Goal: Task Accomplishment & Management: Manage account settings

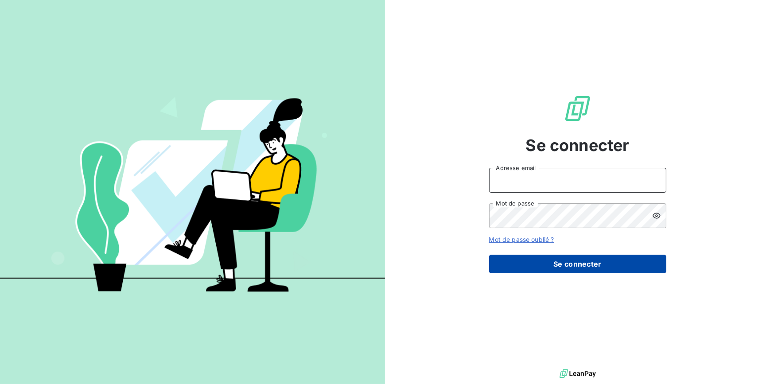
type input "amelie.matray@met.com"
click at [589, 269] on button "Se connecter" at bounding box center [577, 264] width 177 height 19
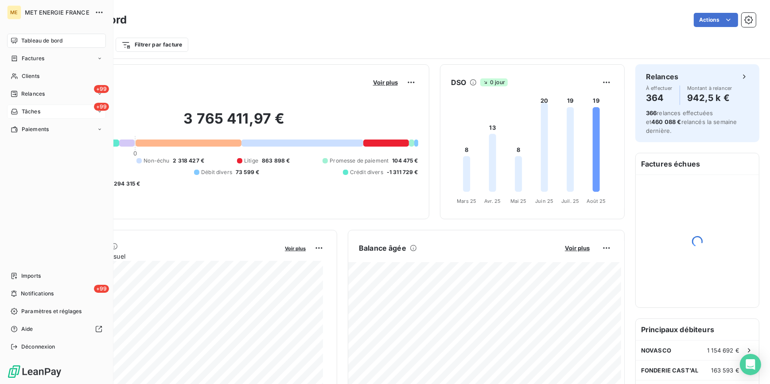
click at [40, 111] on span "Tâches" at bounding box center [31, 112] width 19 height 8
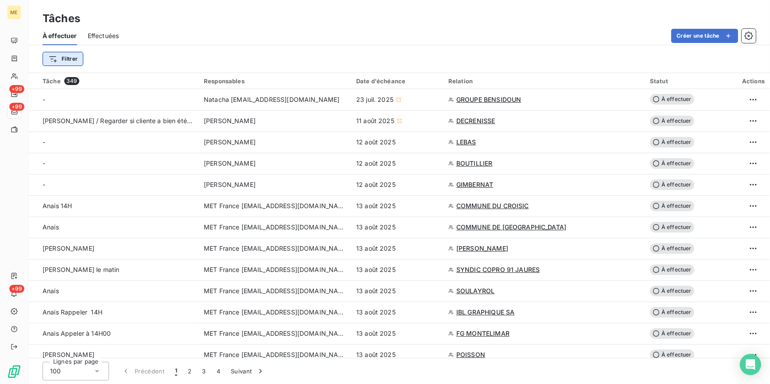
click at [73, 63] on html "ME +99 +99 +99 Tâches À effectuer Effectuées Créer une tâche Filtrer Tâche 349 …" at bounding box center [385, 192] width 770 height 384
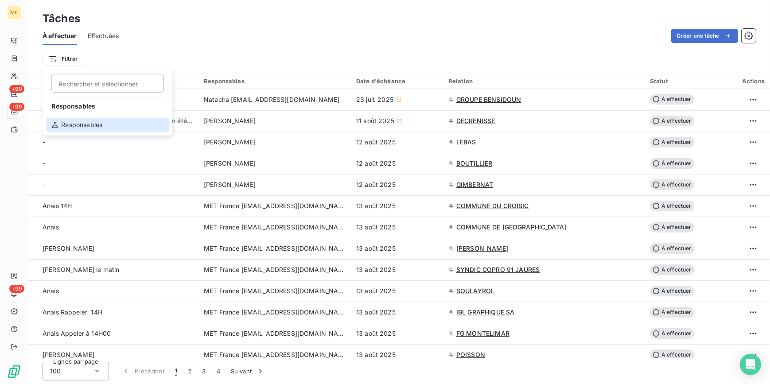
click at [79, 125] on div "Responsables" at bounding box center [107, 125] width 123 height 14
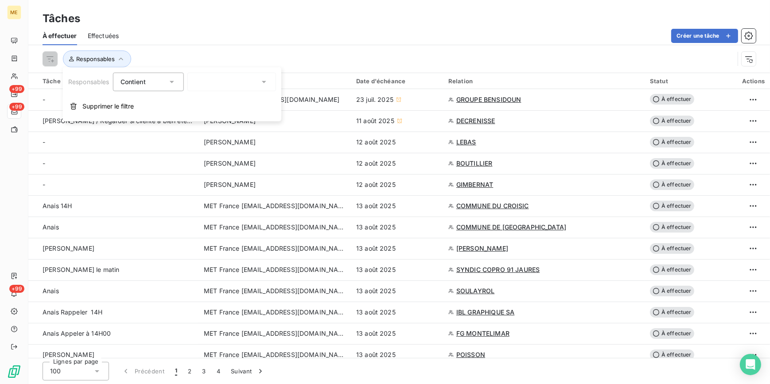
click at [257, 80] on div at bounding box center [231, 82] width 89 height 19
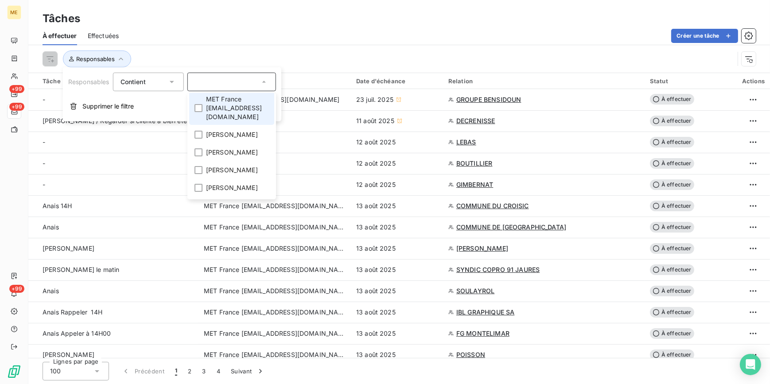
scroll to position [40, 0]
click at [234, 147] on span "[PERSON_NAME]" at bounding box center [232, 151] width 52 height 9
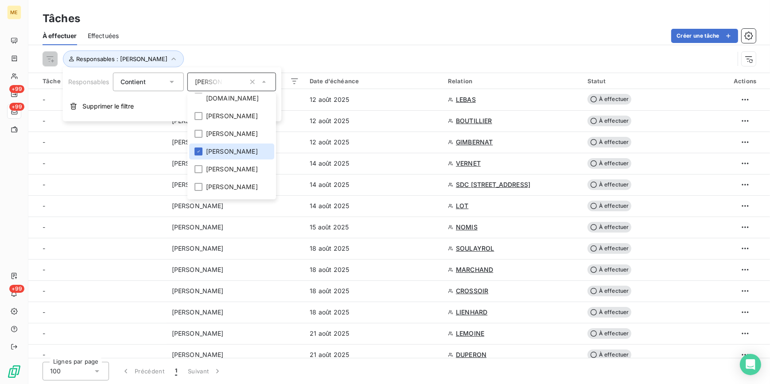
click at [314, 41] on div "Créer une tâche" at bounding box center [442, 36] width 626 height 14
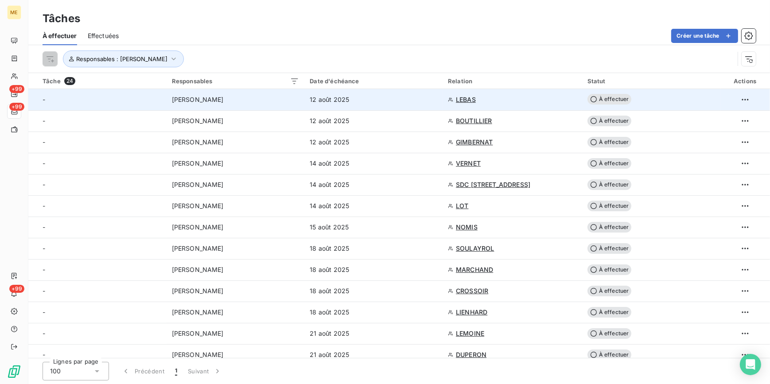
click at [308, 105] on td "12 août 2025" at bounding box center [373, 99] width 138 height 21
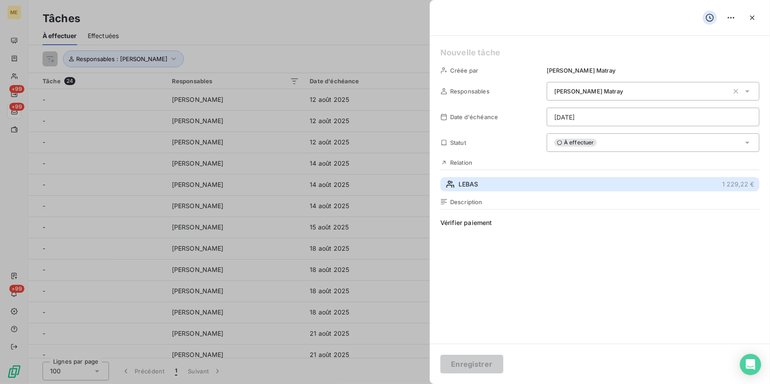
click at [478, 181] on button "LEBAS 1 229,22 €" at bounding box center [599, 184] width 319 height 14
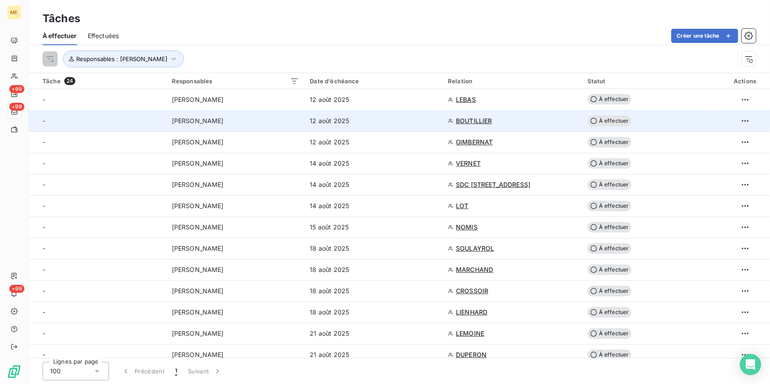
click at [216, 122] on div "[PERSON_NAME]" at bounding box center [236, 121] width 128 height 9
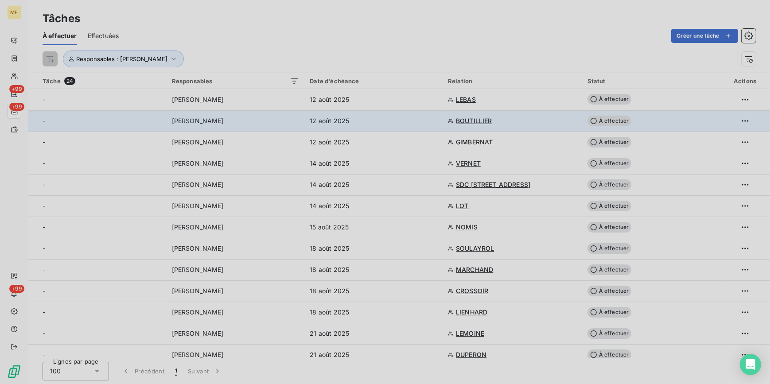
type input "[DATE]"
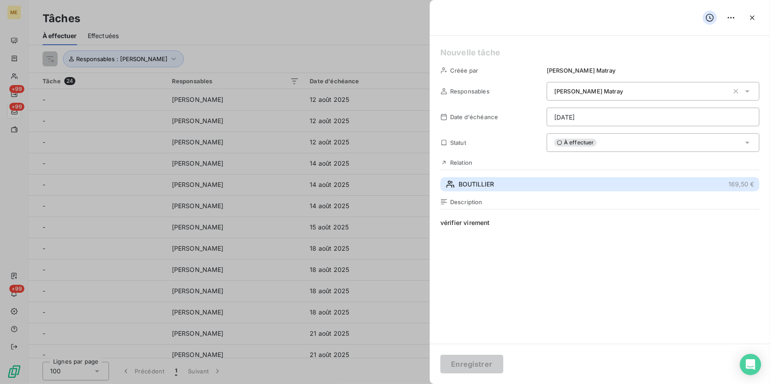
click at [474, 183] on span "BOUTILLIER" at bounding box center [476, 184] width 35 height 9
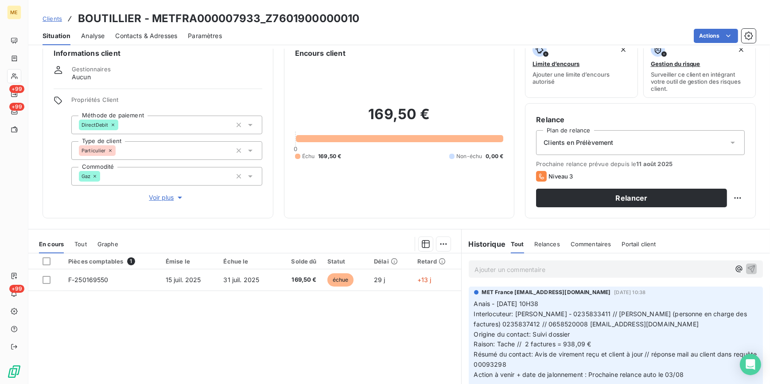
scroll to position [3, 0]
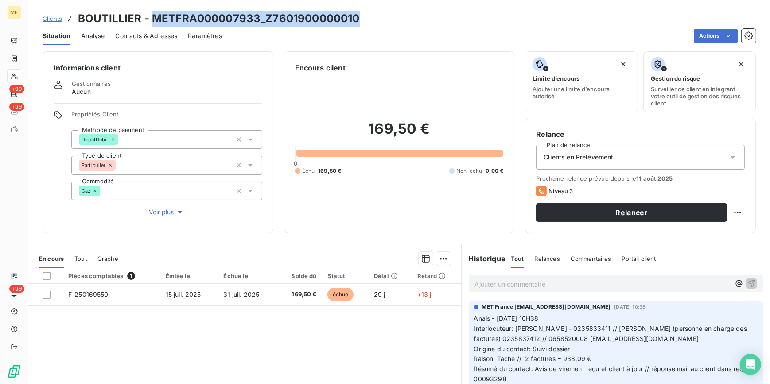
drag, startPoint x: 365, startPoint y: 13, endPoint x: 154, endPoint y: 13, distance: 210.9
click at [154, 13] on div "Clients BOUTILLIER - METFRA000007933_Z7601900000010" at bounding box center [399, 19] width 742 height 16
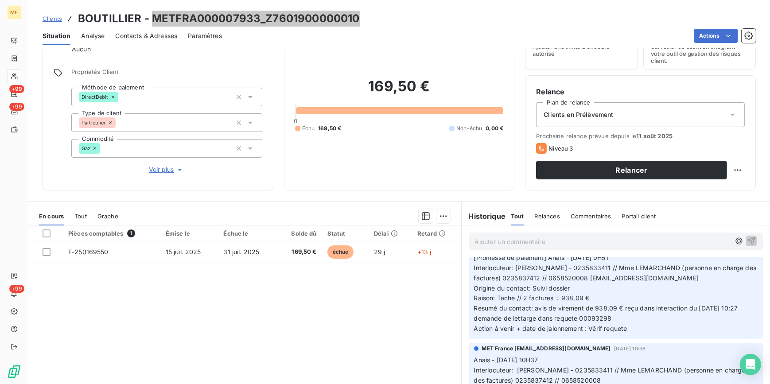
scroll to position [83, 0]
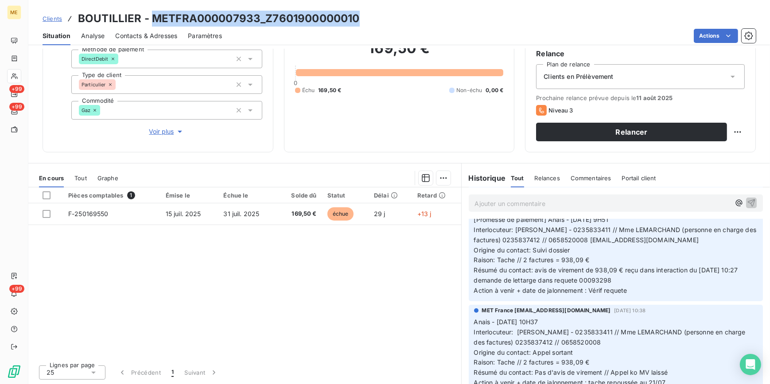
click at [577, 207] on p "Ajouter un commentaire ﻿" at bounding box center [603, 203] width 256 height 11
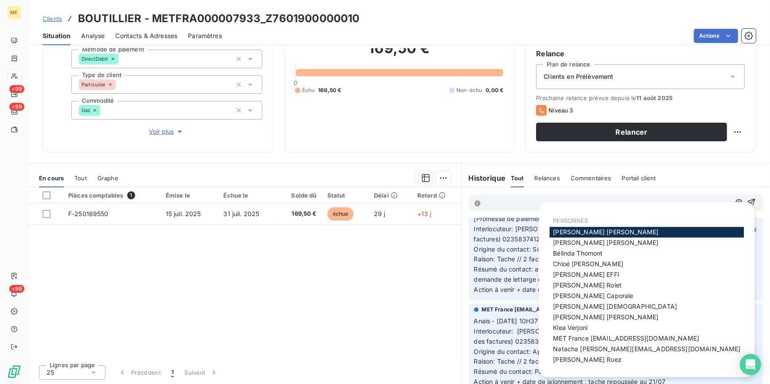
scroll to position [240, 0]
click at [647, 337] on span "MET France [EMAIL_ADDRESS][DOMAIN_NAME]" at bounding box center [626, 339] width 146 height 8
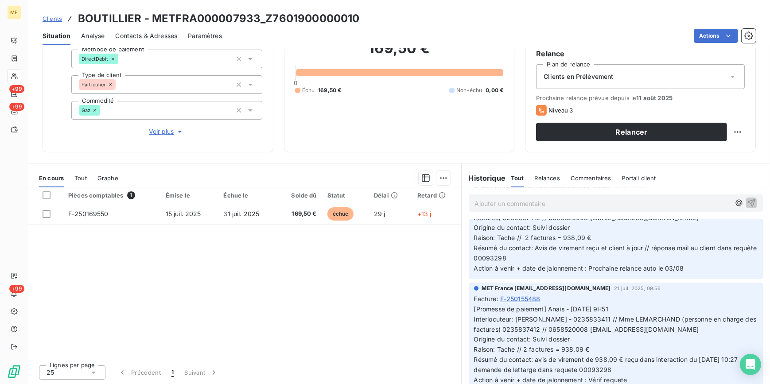
scroll to position [72, 0]
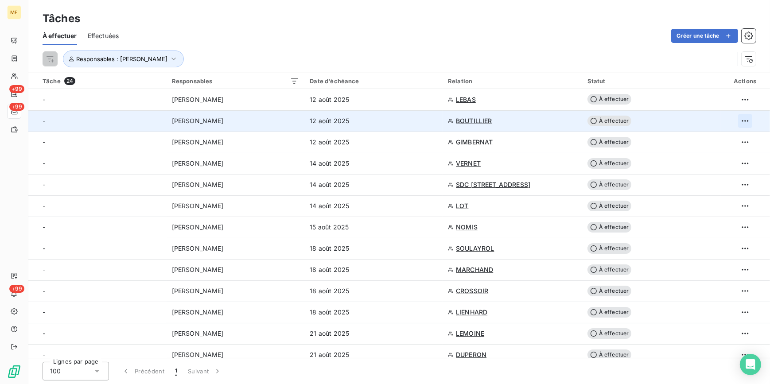
click at [744, 119] on html "ME +99 +99 +99 Tâches À effectuer Effectuées Créer une tâche Responsables : [PE…" at bounding box center [385, 192] width 770 height 384
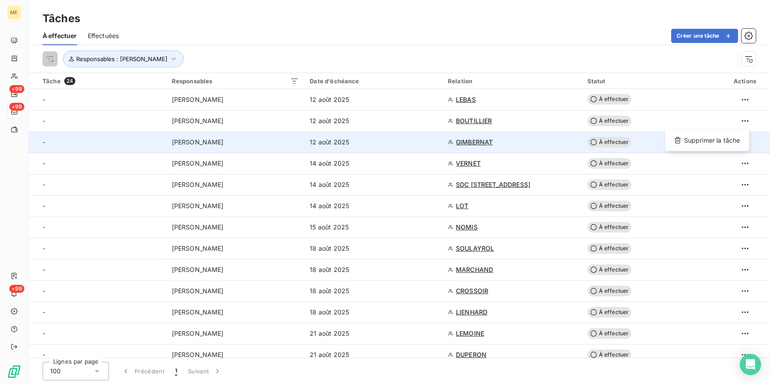
click at [729, 138] on div "Supprimer la tâche" at bounding box center [707, 140] width 77 height 14
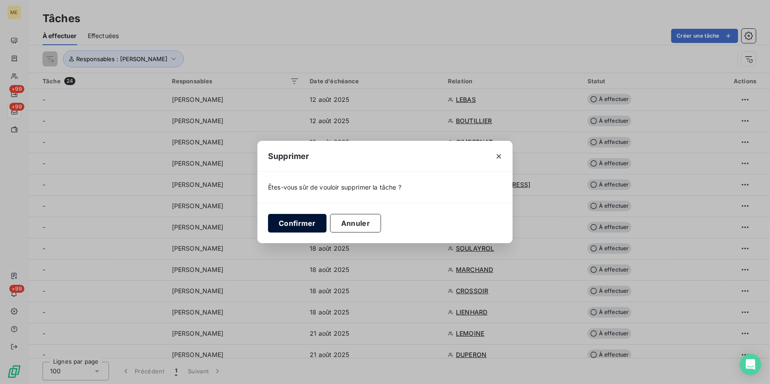
click at [301, 223] on button "Confirmer" at bounding box center [297, 223] width 58 height 19
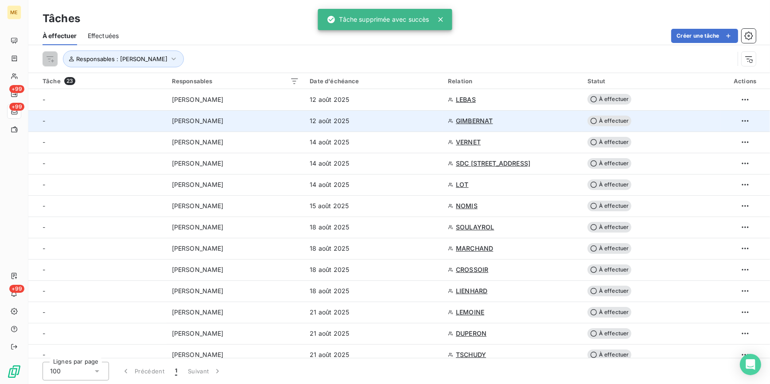
click at [420, 131] on td "12 août 2025" at bounding box center [373, 120] width 138 height 21
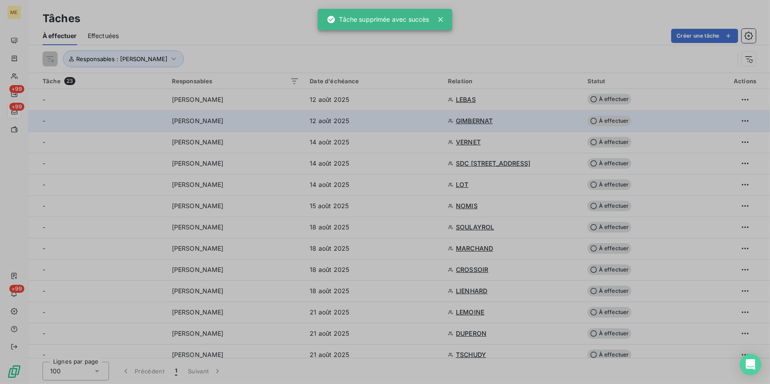
type input "[DATE]"
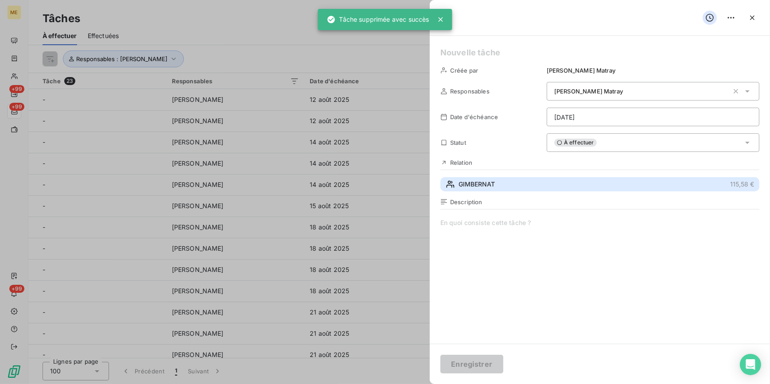
click at [487, 182] on span "GIMBERNAT" at bounding box center [477, 184] width 36 height 9
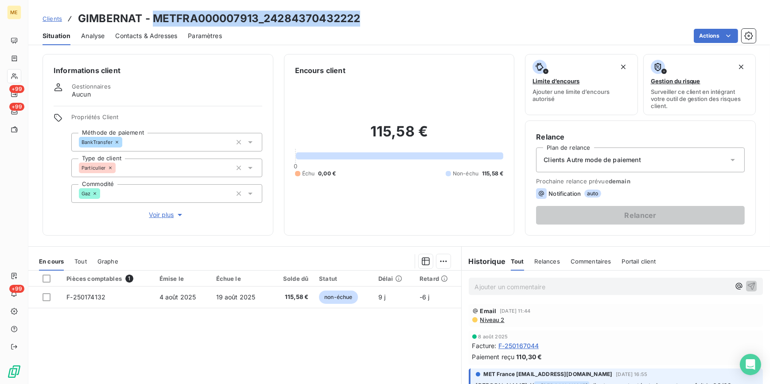
drag, startPoint x: 338, startPoint y: 21, endPoint x: 156, endPoint y: 13, distance: 182.3
click at [156, 13] on div "Clients GIMBERNAT - METFRA000007913_24284370432222" at bounding box center [399, 19] width 742 height 16
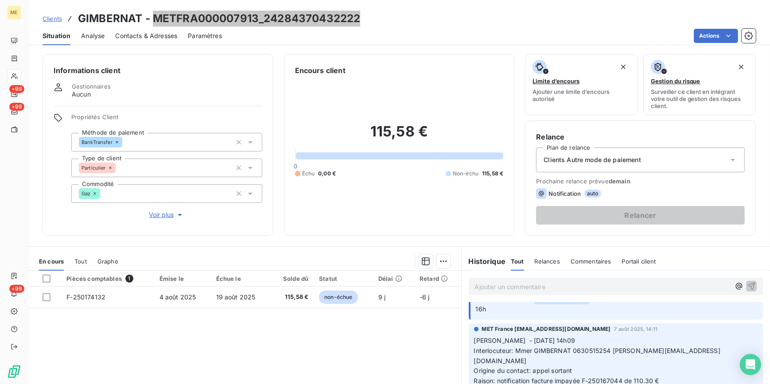
scroll to position [241, 0]
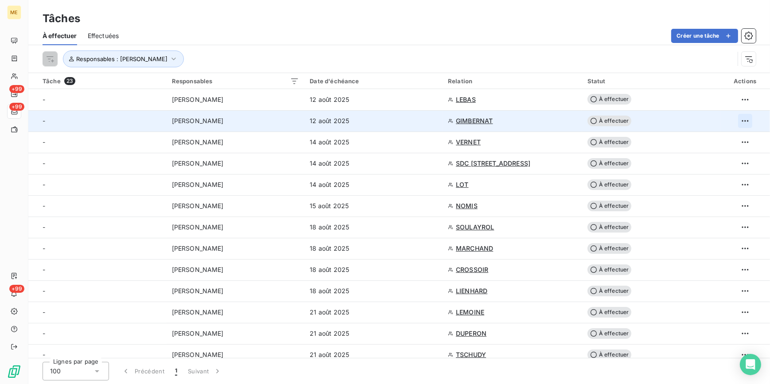
click at [740, 120] on html "ME +99 +99 +99 Tâches À effectuer Effectuées Créer une tâche Responsables : [PE…" at bounding box center [385, 192] width 770 height 384
click at [723, 137] on div "Supprimer la tâche" at bounding box center [707, 140] width 77 height 14
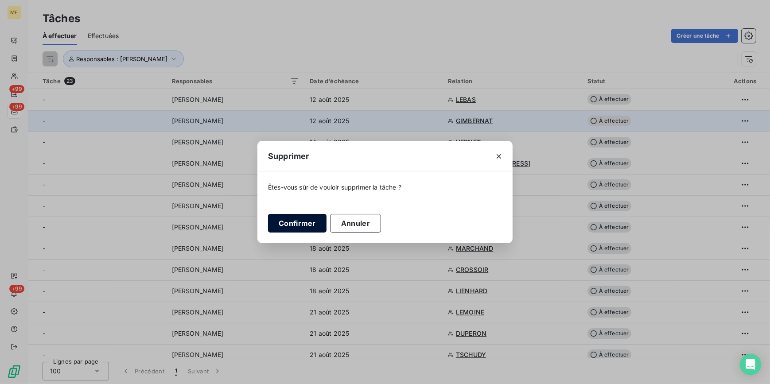
click at [287, 225] on button "Confirmer" at bounding box center [297, 223] width 58 height 19
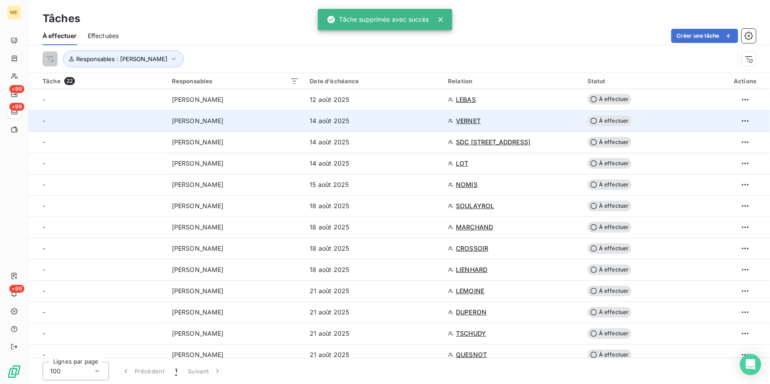
click at [393, 122] on div "14 août 2025" at bounding box center [374, 121] width 128 height 9
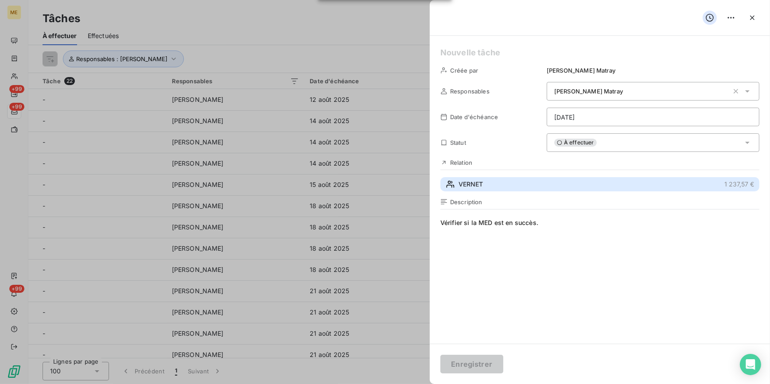
click at [484, 183] on button "VERNET 1 237,57 €" at bounding box center [599, 184] width 319 height 14
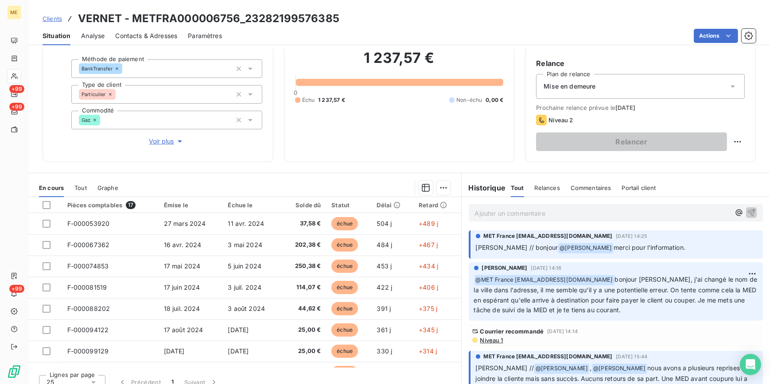
scroll to position [83, 0]
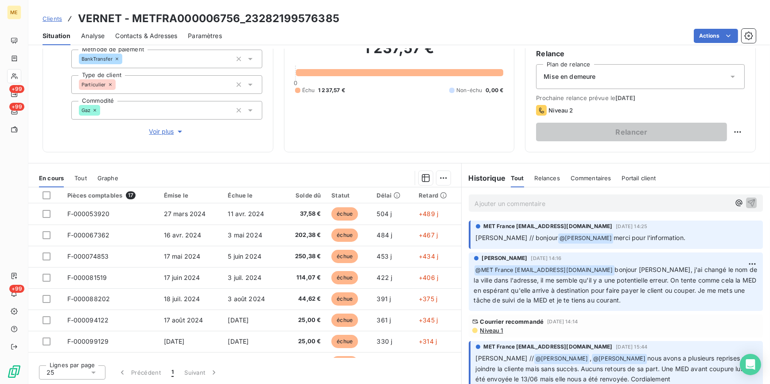
click at [488, 329] on span "Niveau 1" at bounding box center [491, 330] width 24 height 7
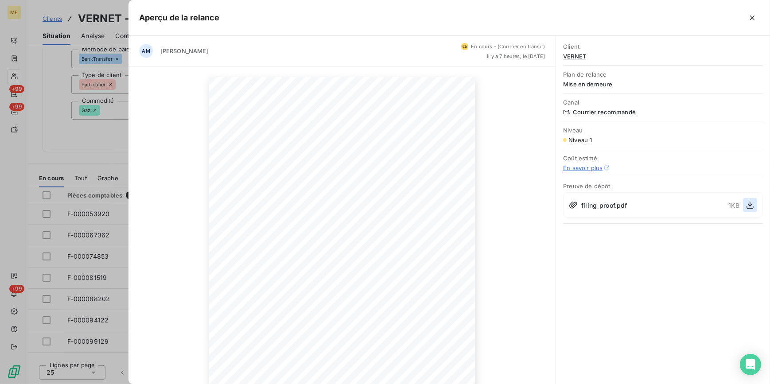
click at [754, 206] on icon "button" at bounding box center [750, 205] width 9 height 9
click at [107, 110] on div at bounding box center [385, 192] width 770 height 384
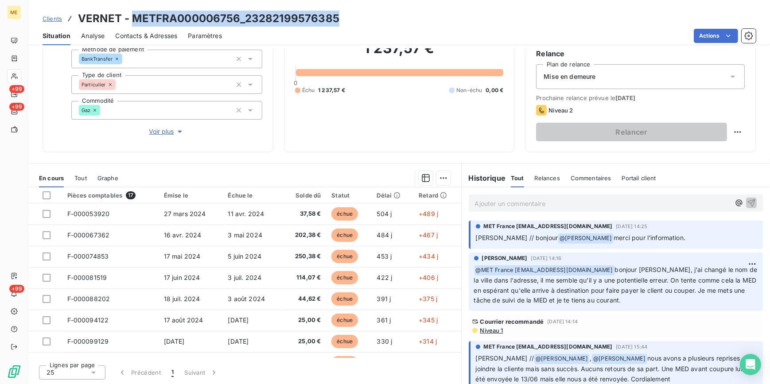
drag, startPoint x: 351, startPoint y: 13, endPoint x: 132, endPoint y: 17, distance: 218.5
click at [132, 17] on div "Clients VERNET - METFRA000006756_23282199576385" at bounding box center [399, 19] width 742 height 16
copy h3 "METFRA000006756_23282199576385"
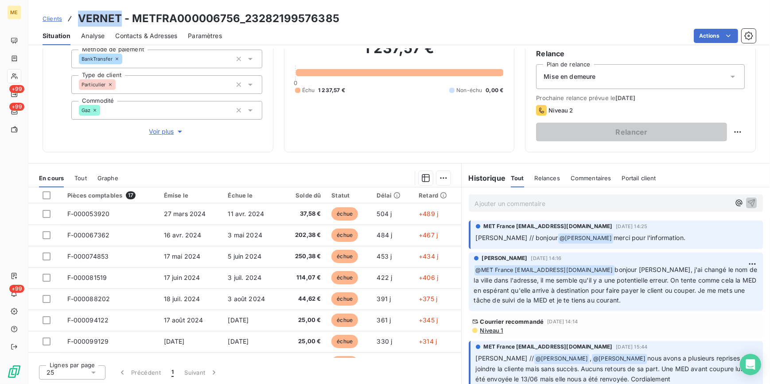
drag, startPoint x: 78, startPoint y: 16, endPoint x: 118, endPoint y: 20, distance: 40.2
click at [118, 20] on h3 "VERNET - METFRA000006756_23282199576385" at bounding box center [208, 19] width 261 height 16
copy h3 "VERNET"
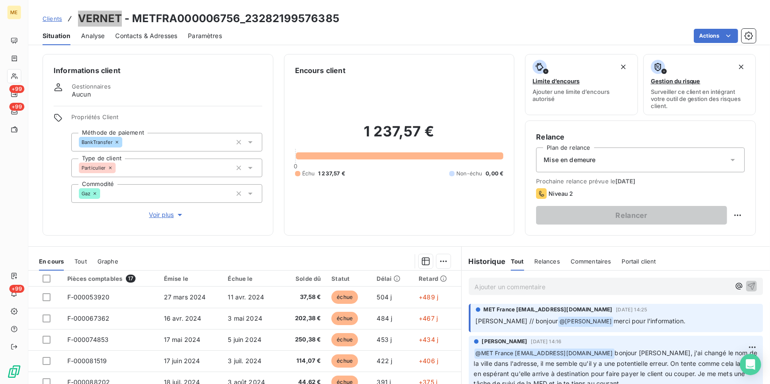
scroll to position [0, 0]
click at [412, 76] on div "1 237,57 € 0 Échu 1 237,57 € Non-échu 0,00 €" at bounding box center [399, 150] width 209 height 149
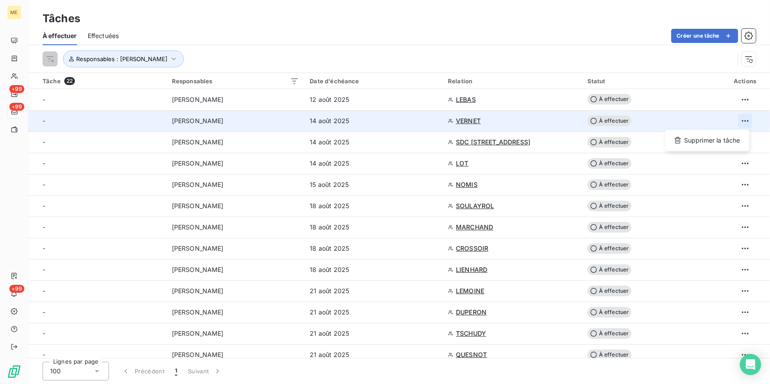
click at [738, 122] on html "ME +99 +99 +99 Tâches À effectuer Effectuées Créer une tâche Responsables : [PE…" at bounding box center [385, 192] width 770 height 384
click at [720, 143] on div "Supprimer la tâche" at bounding box center [707, 140] width 77 height 14
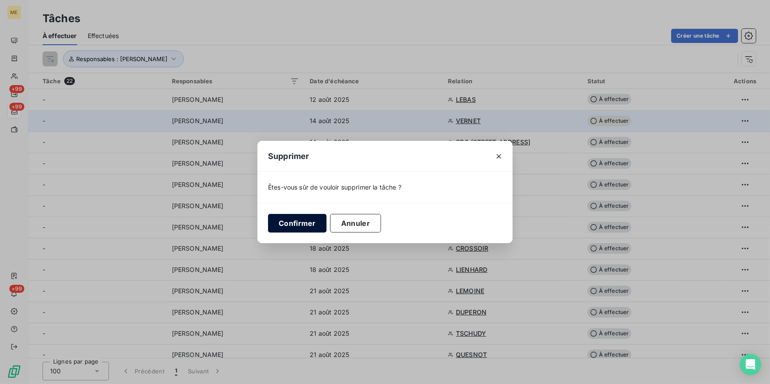
click at [310, 229] on button "Confirmer" at bounding box center [297, 223] width 58 height 19
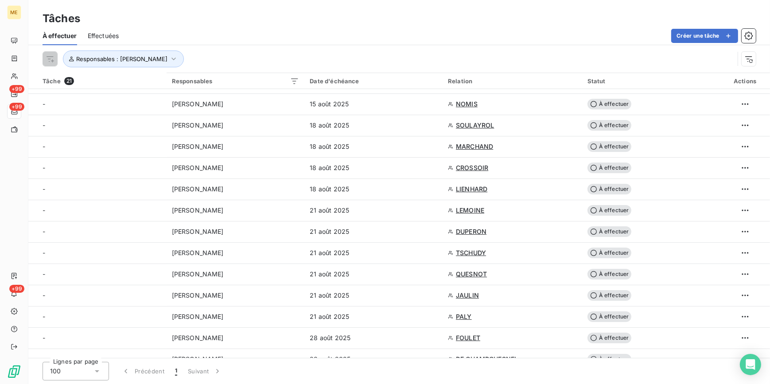
scroll to position [16, 0]
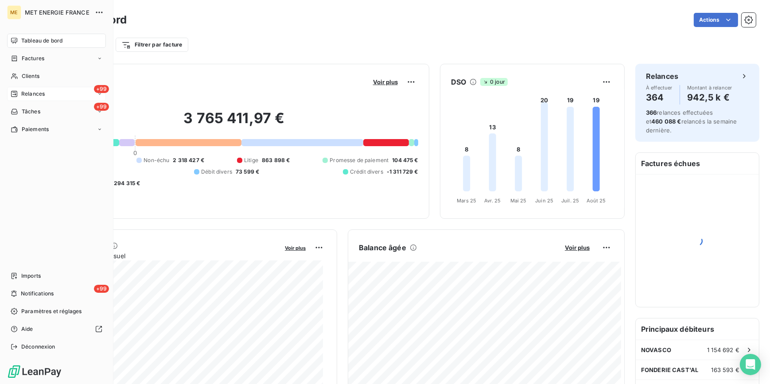
click at [47, 93] on div "+99 Relances" at bounding box center [56, 94] width 99 height 14
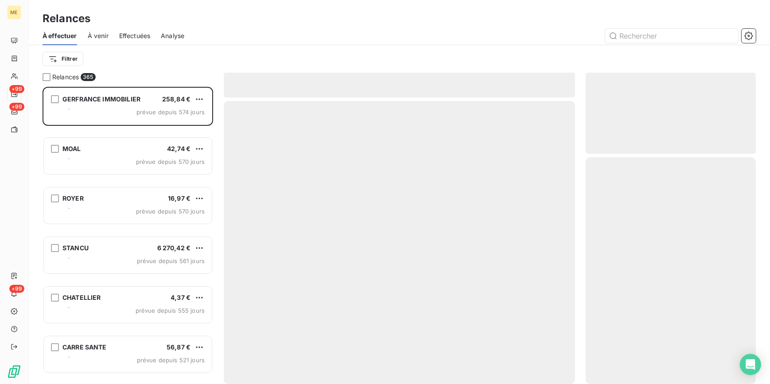
scroll to position [292, 164]
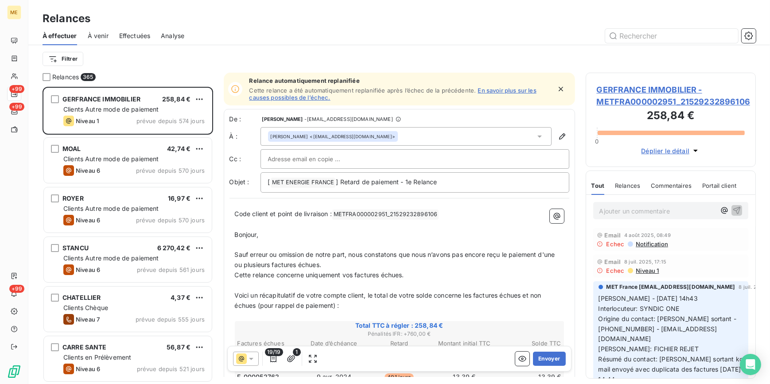
click at [135, 35] on span "Effectuées" at bounding box center [134, 35] width 31 height 9
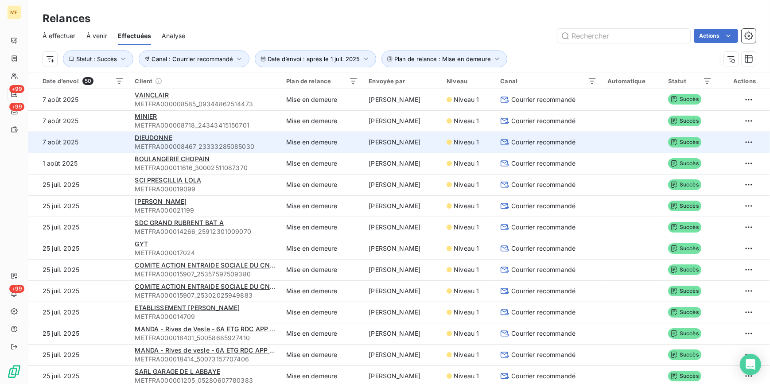
click at [266, 145] on span "METFRA000008467_23333285085030" at bounding box center [205, 146] width 141 height 9
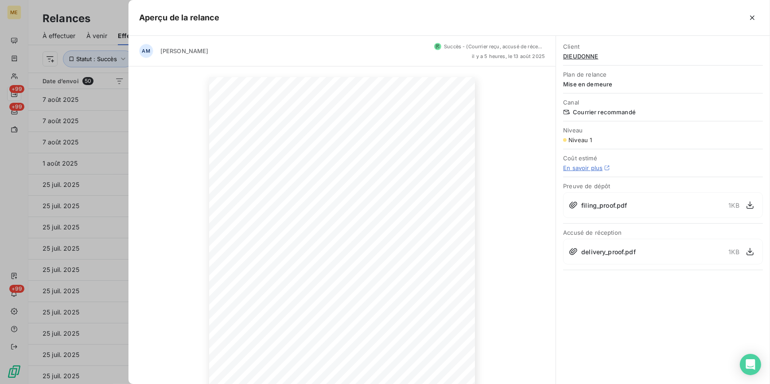
click at [101, 172] on div at bounding box center [385, 192] width 770 height 384
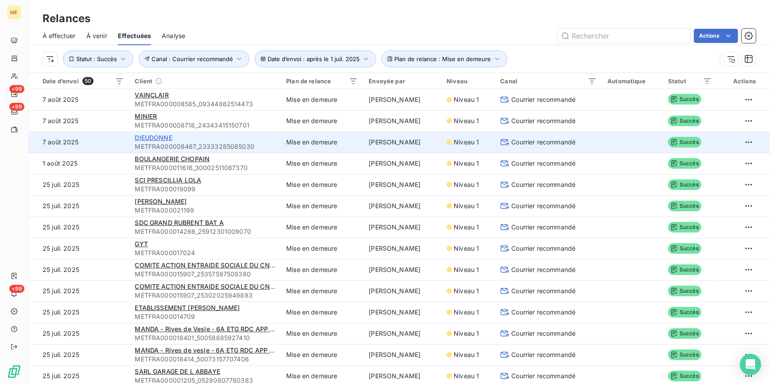
click at [155, 139] on span "DIEUDONNE" at bounding box center [153, 138] width 37 height 8
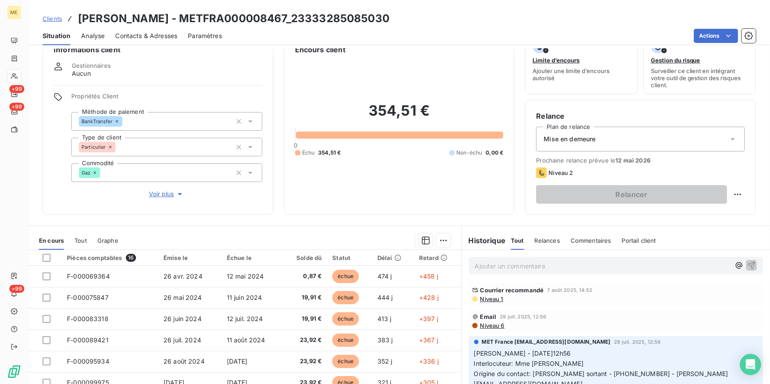
scroll to position [40, 0]
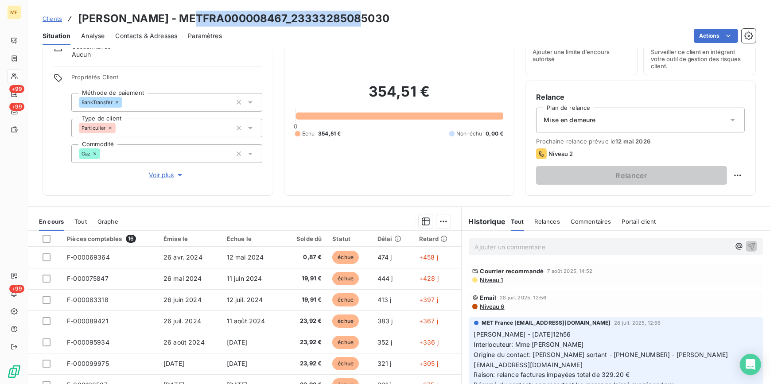
drag, startPoint x: 374, startPoint y: 24, endPoint x: 195, endPoint y: 24, distance: 179.0
click at [195, 24] on div "Clients DIEUDONNE - METFRA000008467_23333285085030" at bounding box center [399, 19] width 742 height 16
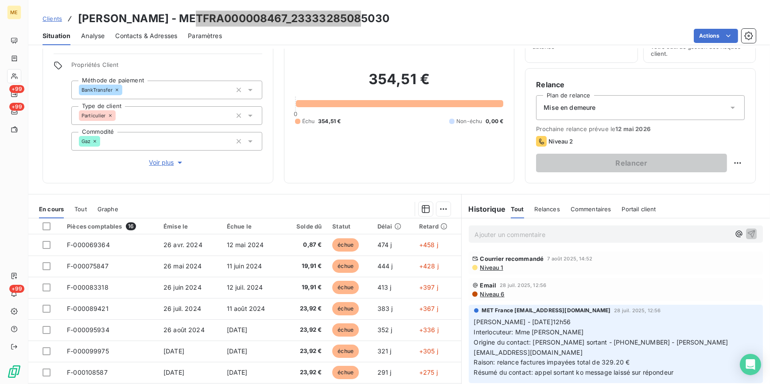
scroll to position [0, 0]
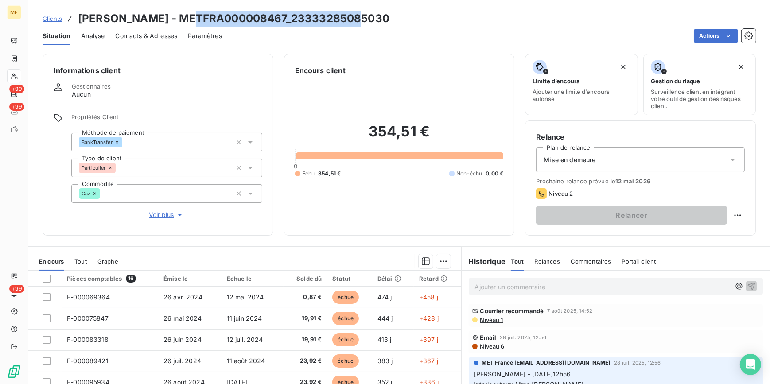
click at [496, 319] on span "Niveau 1" at bounding box center [491, 319] width 24 height 7
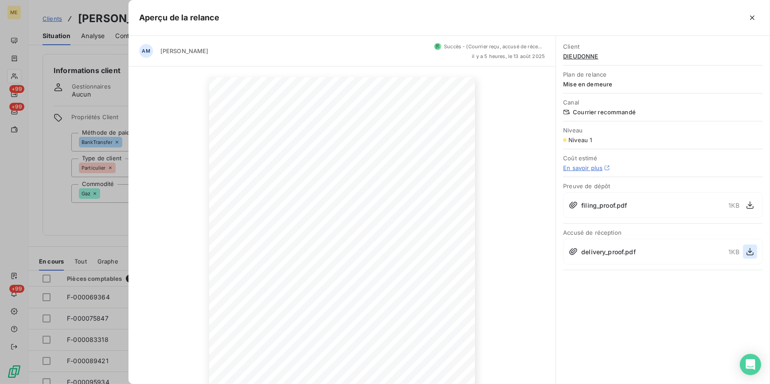
click at [748, 252] on icon "button" at bounding box center [750, 251] width 9 height 9
click at [95, 241] on div at bounding box center [385, 192] width 770 height 384
click at [104, 210] on button "Voir plus" at bounding box center [166, 215] width 191 height 10
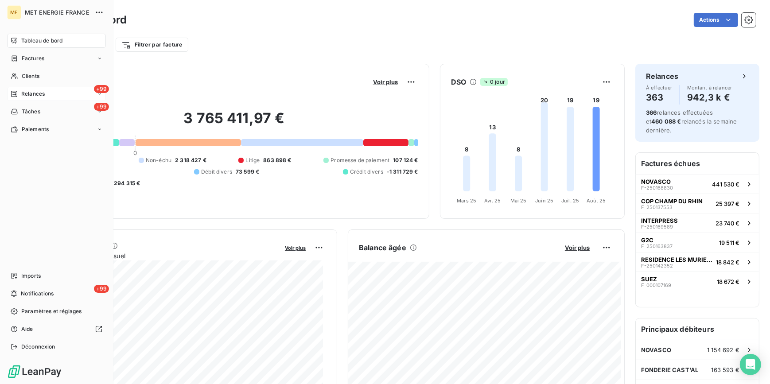
click at [30, 96] on span "Relances" at bounding box center [32, 94] width 23 height 8
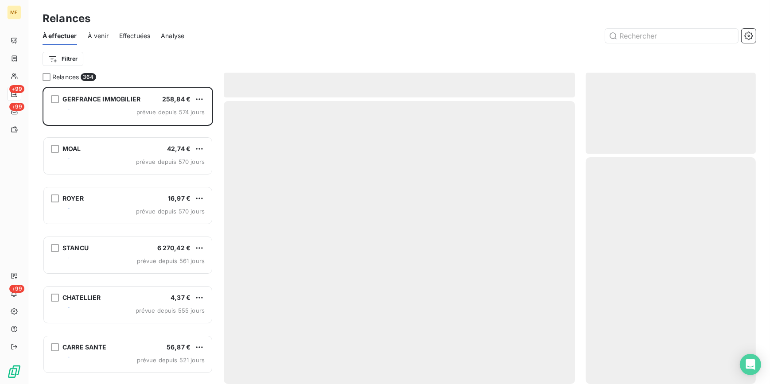
scroll to position [292, 164]
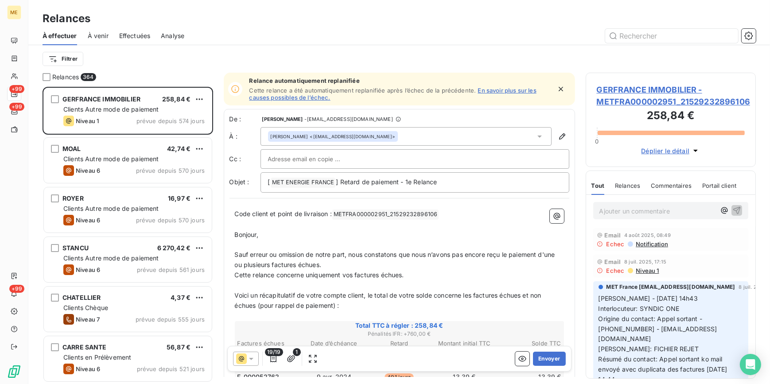
click at [139, 35] on span "Effectuées" at bounding box center [134, 35] width 31 height 9
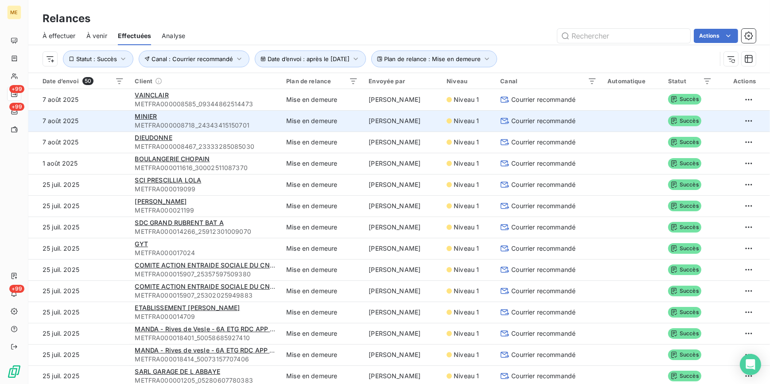
click at [184, 123] on span "METFRA000008718_24343415150701" at bounding box center [205, 125] width 141 height 9
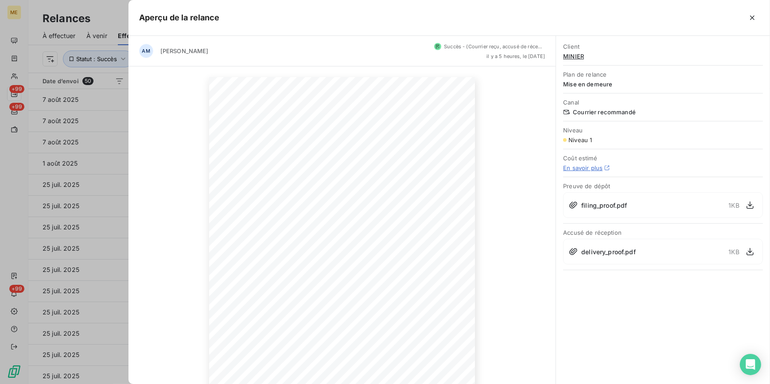
click at [96, 149] on div at bounding box center [385, 192] width 770 height 384
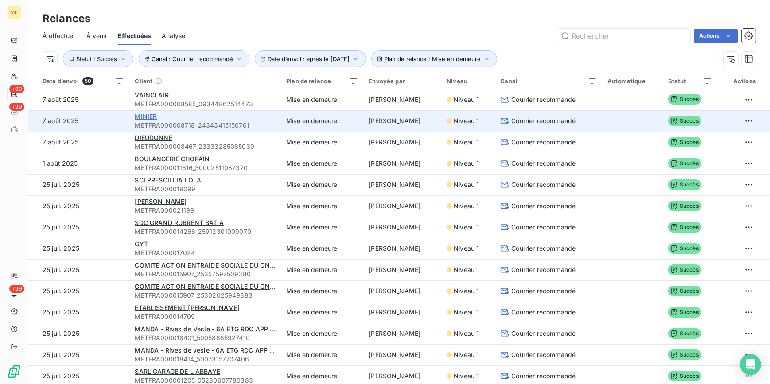
click at [155, 114] on span "MINIER" at bounding box center [146, 117] width 22 height 8
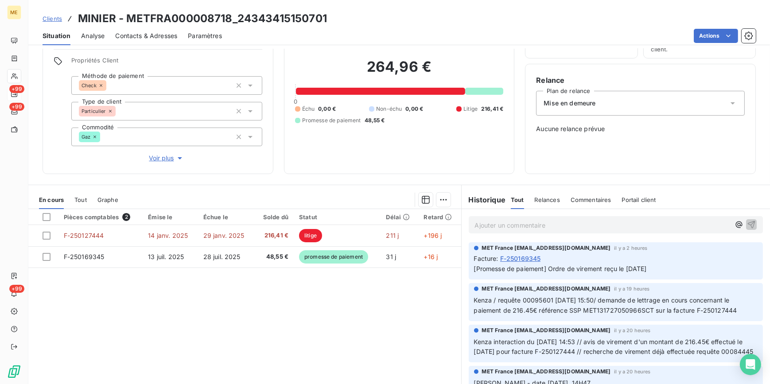
scroll to position [38, 0]
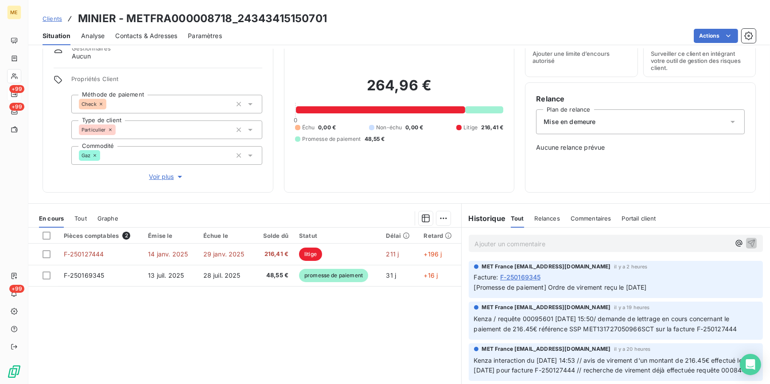
click at [171, 177] on span "Voir plus" at bounding box center [166, 176] width 35 height 9
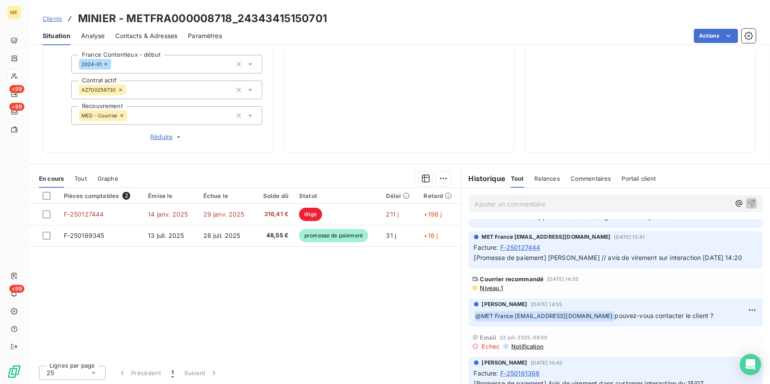
scroll to position [443, 0]
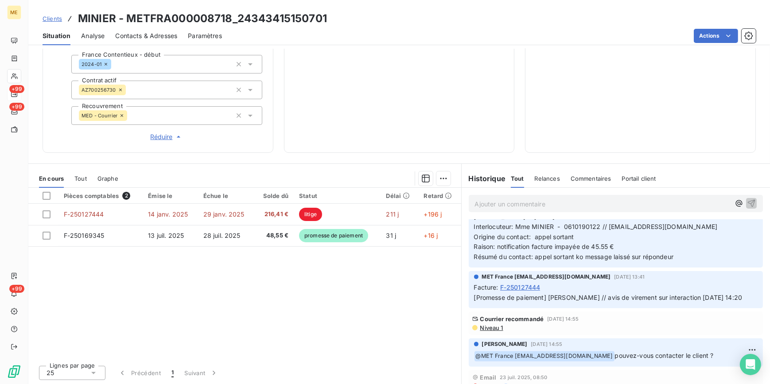
click at [494, 331] on span "Niveau 1" at bounding box center [491, 327] width 24 height 7
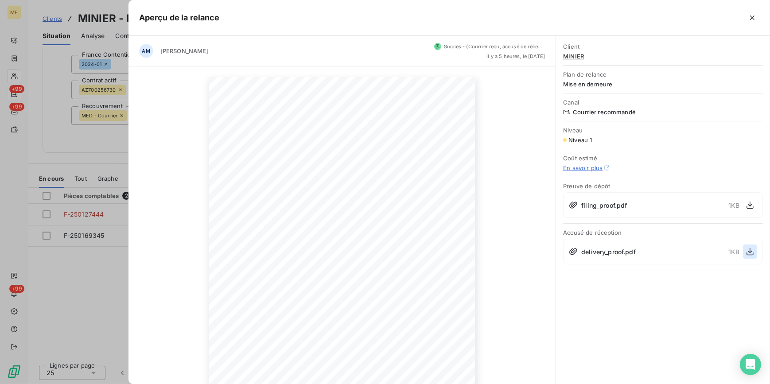
click at [749, 253] on icon "button" at bounding box center [750, 251] width 9 height 9
click at [66, 127] on div at bounding box center [385, 192] width 770 height 384
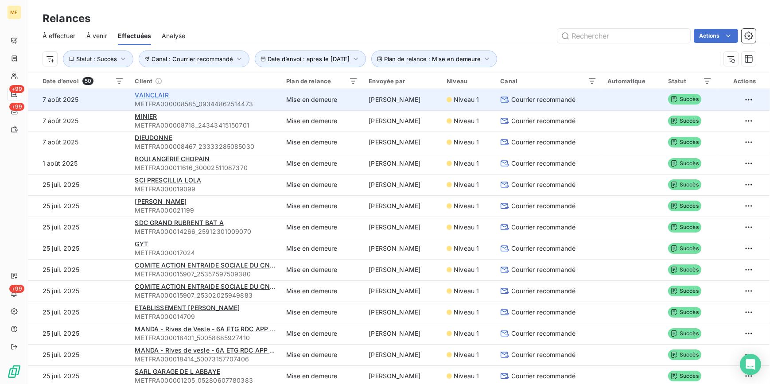
click at [145, 91] on span "VAINCLAIR" at bounding box center [152, 95] width 34 height 8
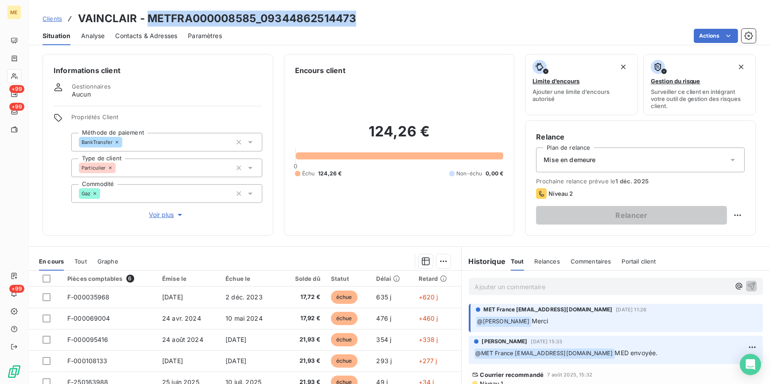
drag, startPoint x: 371, startPoint y: 23, endPoint x: 151, endPoint y: 15, distance: 220.8
click at [151, 15] on div "Clients VAINCLAIR - METFRA000008585_09344862514473" at bounding box center [399, 19] width 742 height 16
click at [451, 224] on div "124,26 € 0 Échu 124,26 € Non-échu 0,00 €" at bounding box center [399, 150] width 209 height 149
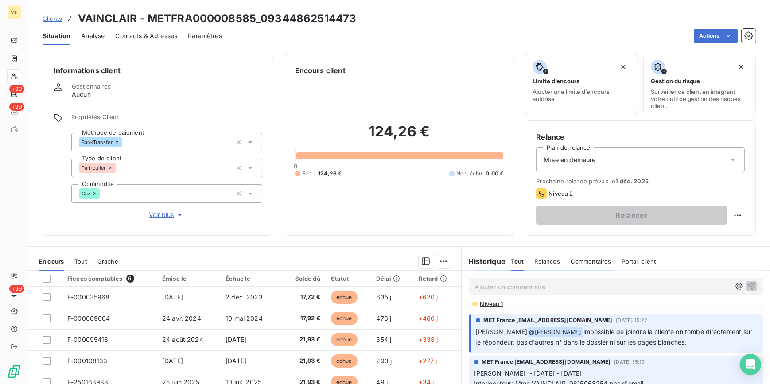
scroll to position [80, 0]
click at [496, 302] on div "Ajouter un commentaire ﻿" at bounding box center [616, 286] width 309 height 31
click at [493, 305] on span "Niveau 1" at bounding box center [491, 303] width 24 height 7
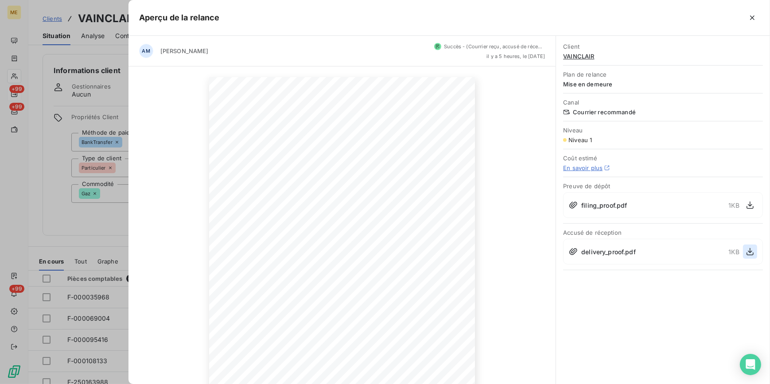
click at [749, 250] on icon "button" at bounding box center [750, 251] width 9 height 9
drag, startPoint x: 93, startPoint y: 82, endPoint x: 90, endPoint y: 68, distance: 13.6
click at [95, 81] on div at bounding box center [385, 192] width 770 height 384
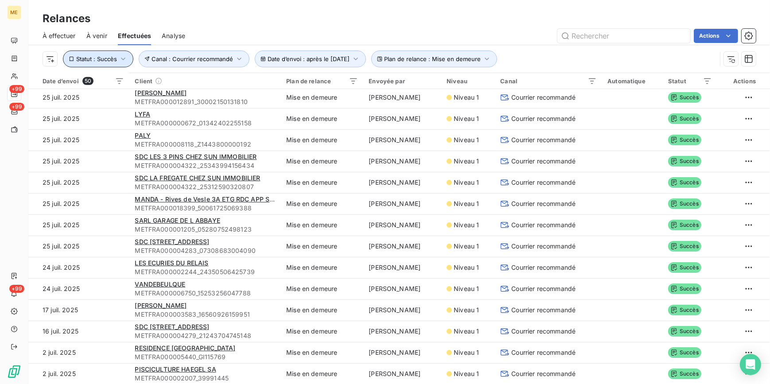
drag, startPoint x: 123, startPoint y: 54, endPoint x: 127, endPoint y: 62, distance: 8.5
click at [123, 54] on icon "button" at bounding box center [123, 58] width 9 height 9
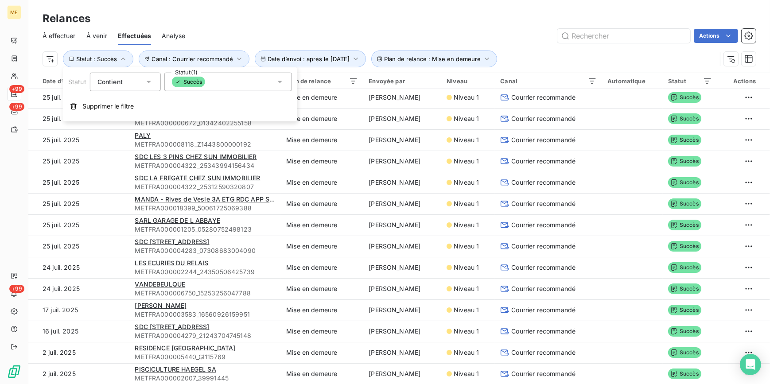
click at [254, 81] on div "Succès" at bounding box center [228, 82] width 128 height 19
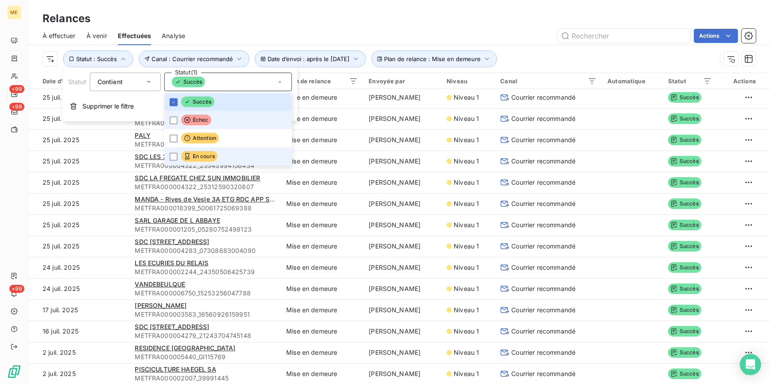
click at [190, 154] on icon at bounding box center [187, 156] width 7 height 7
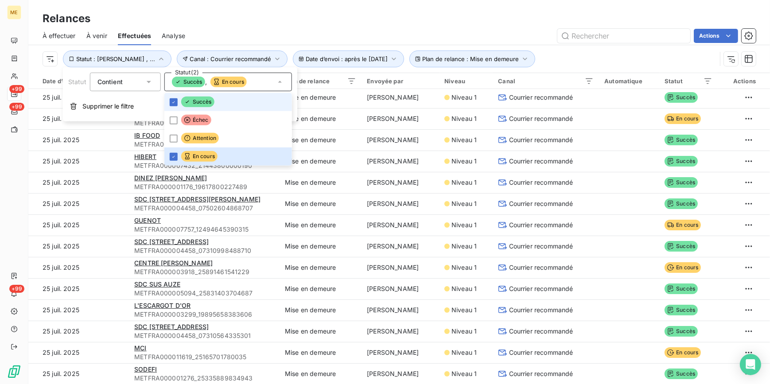
click at [202, 93] on li "Succès" at bounding box center [228, 102] width 128 height 18
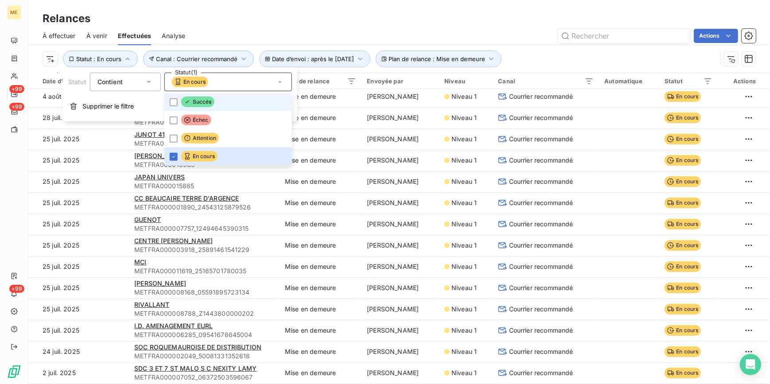
scroll to position [300, 0]
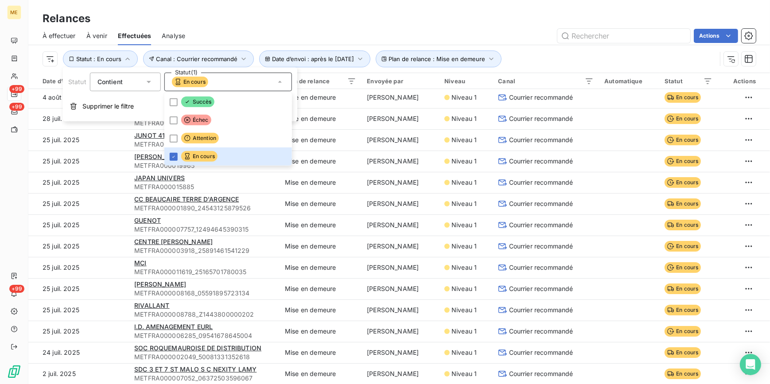
click at [427, 16] on div "Relances" at bounding box center [399, 19] width 742 height 16
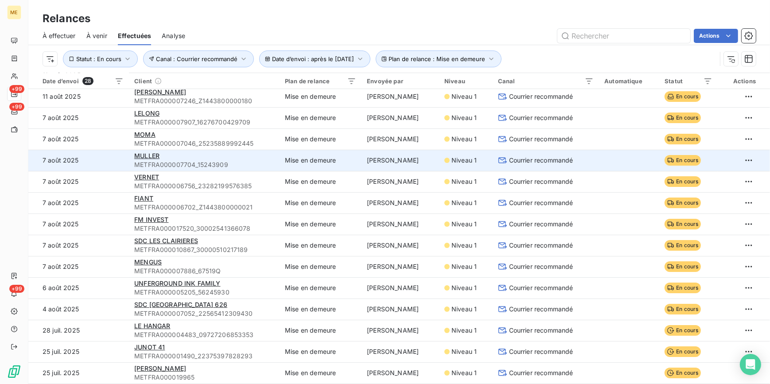
scroll to position [0, 0]
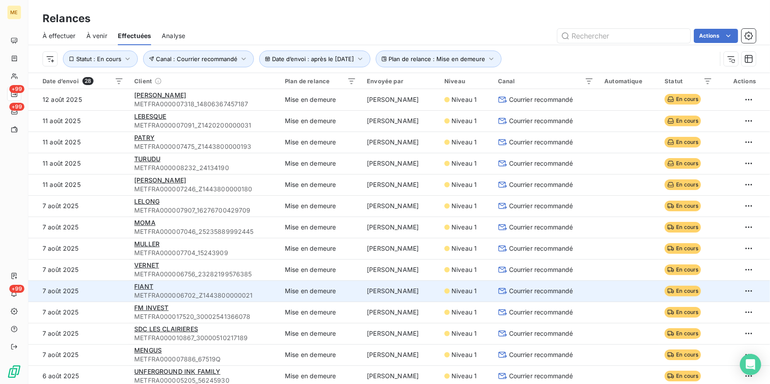
click at [518, 288] on span "Courrier recommandé" at bounding box center [541, 291] width 64 height 9
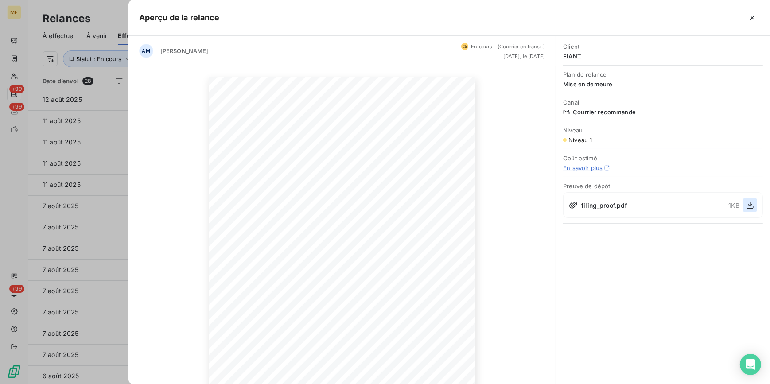
click at [751, 207] on icon "button" at bounding box center [750, 205] width 9 height 9
click at [749, 205] on icon "button" at bounding box center [750, 205] width 9 height 9
click at [108, 187] on div at bounding box center [385, 192] width 770 height 384
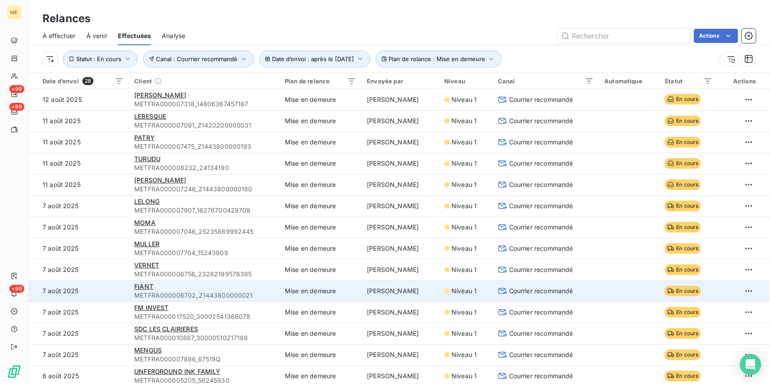
click at [239, 296] on span "METFRA000006702_Z1443800000021" at bounding box center [204, 295] width 140 height 9
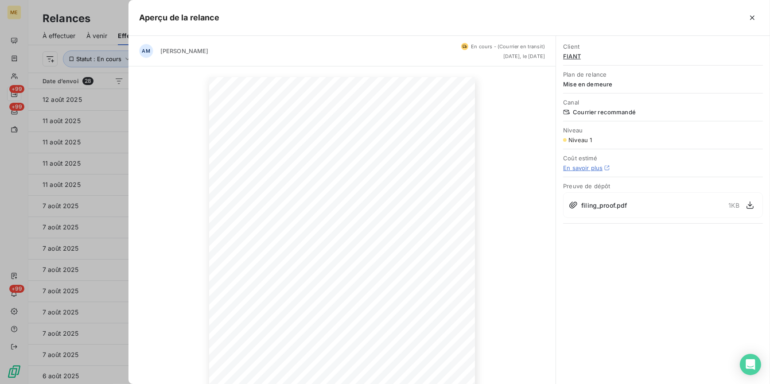
click at [117, 264] on div at bounding box center [385, 192] width 770 height 384
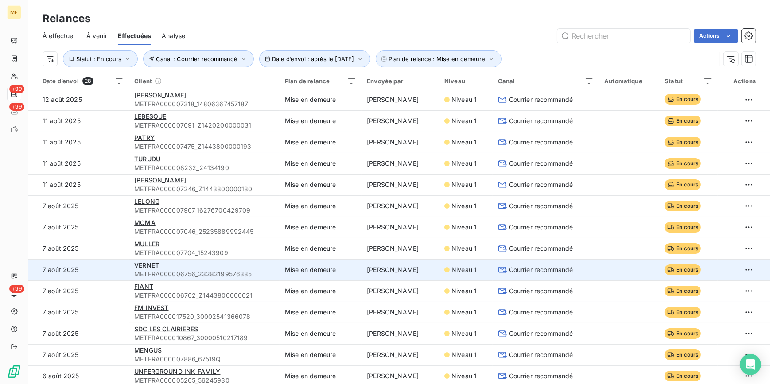
click at [564, 270] on span "Courrier recommandé" at bounding box center [541, 269] width 64 height 9
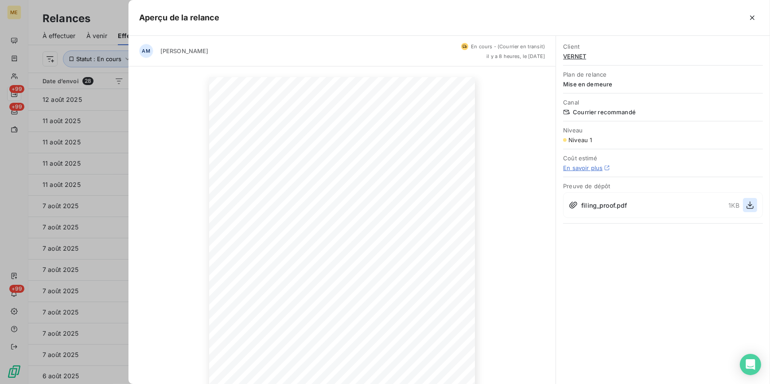
click at [751, 208] on icon "button" at bounding box center [750, 205] width 9 height 9
click at [85, 163] on div at bounding box center [385, 192] width 770 height 384
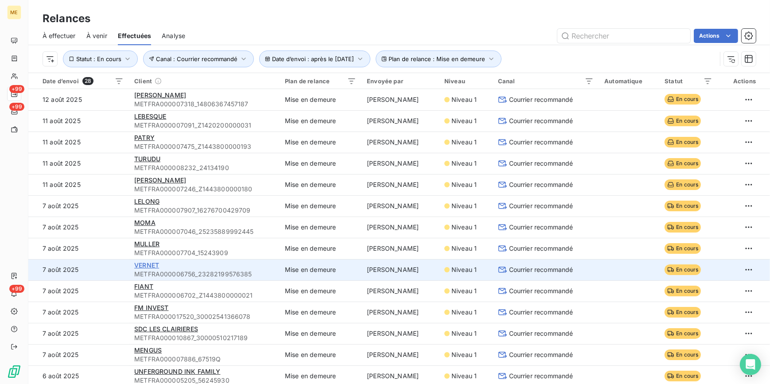
click at [151, 264] on span "VERNET" at bounding box center [146, 265] width 25 height 8
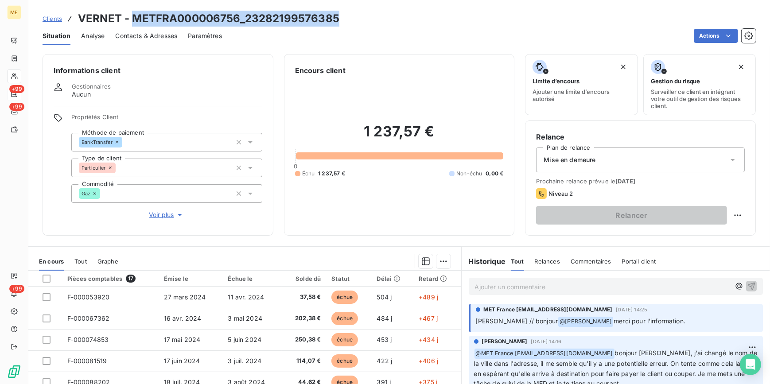
drag, startPoint x: 132, startPoint y: 17, endPoint x: 337, endPoint y: 20, distance: 204.7
click at [337, 20] on div "Clients VERNET - METFRA000006756_23282199576385" at bounding box center [399, 19] width 742 height 16
copy h3 "METFRA000006756_23282199576385"
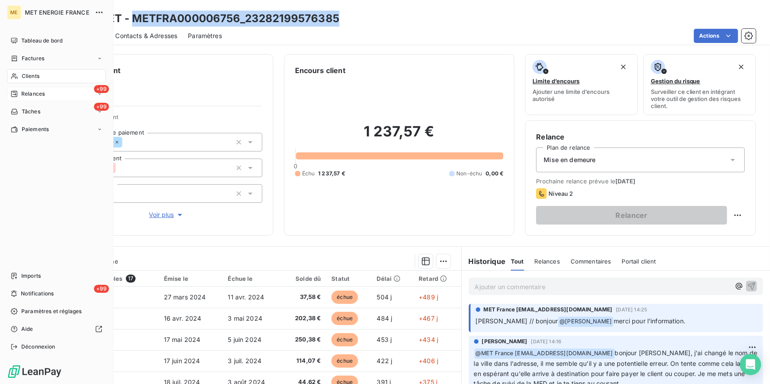
drag, startPoint x: 108, startPoint y: 122, endPoint x: 157, endPoint y: 112, distance: 50.7
click at [116, 121] on div "ME MET ENERGIE FRANCE Tableau de bord Factures Clients +99 Relances +99 Tâches …" at bounding box center [385, 192] width 770 height 384
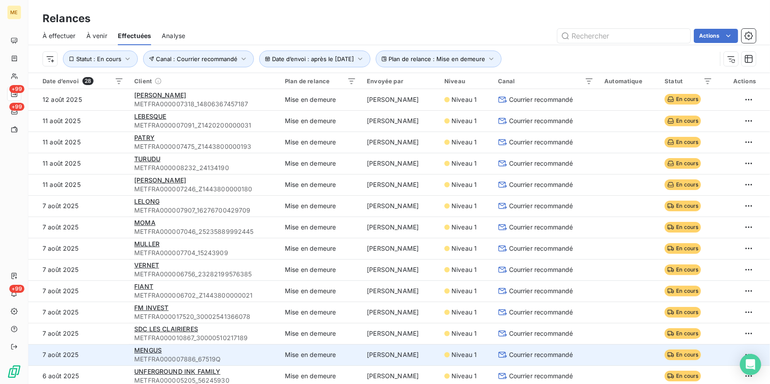
click at [533, 354] on span "Courrier recommandé" at bounding box center [541, 354] width 64 height 9
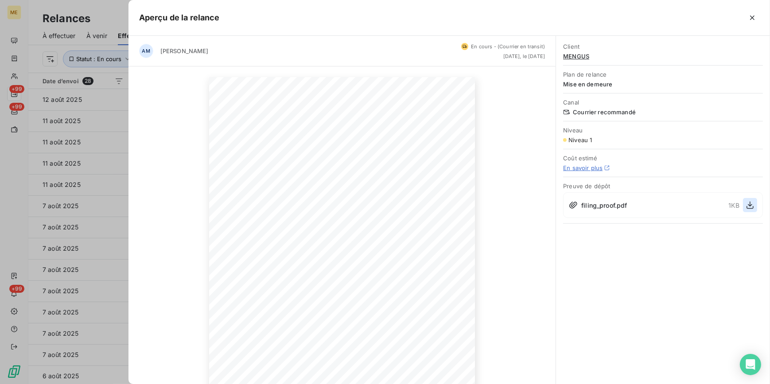
click at [753, 205] on icon "button" at bounding box center [750, 205] width 9 height 9
click at [749, 202] on icon "button" at bounding box center [750, 205] width 9 height 9
click at [91, 140] on div at bounding box center [385, 192] width 770 height 384
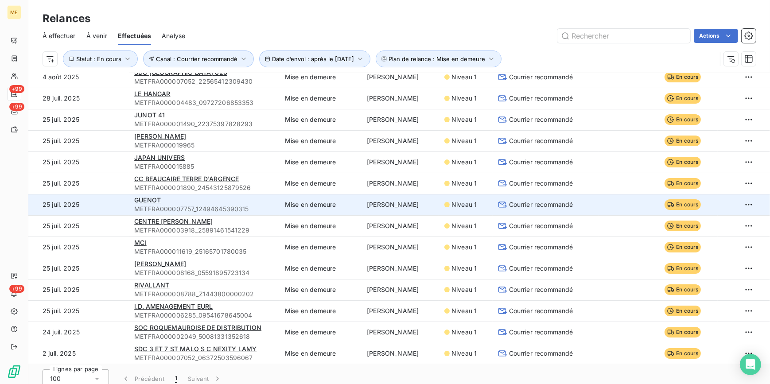
scroll to position [30, 0]
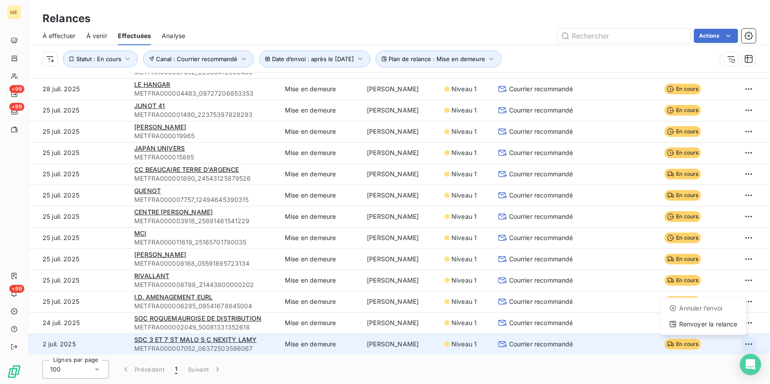
click at [743, 346] on html "ME +99 +99 +99 Relances À effectuer À venir Effectuées Analyse Actions Date d’e…" at bounding box center [385, 192] width 770 height 384
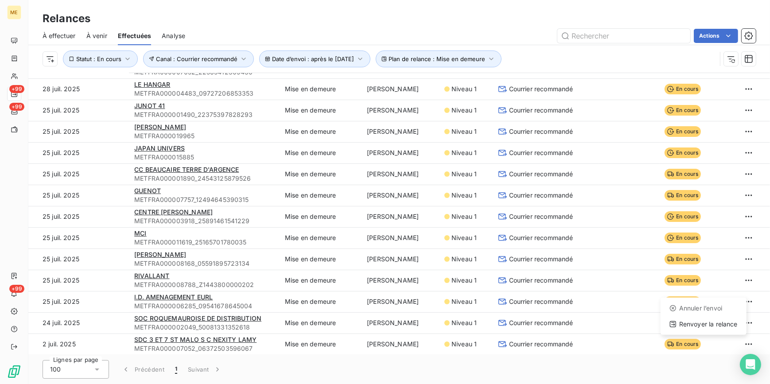
click at [641, 341] on html "ME +99 +99 +99 Relances À effectuer À venir Effectuées Analyse Actions Date d’e…" at bounding box center [385, 192] width 770 height 384
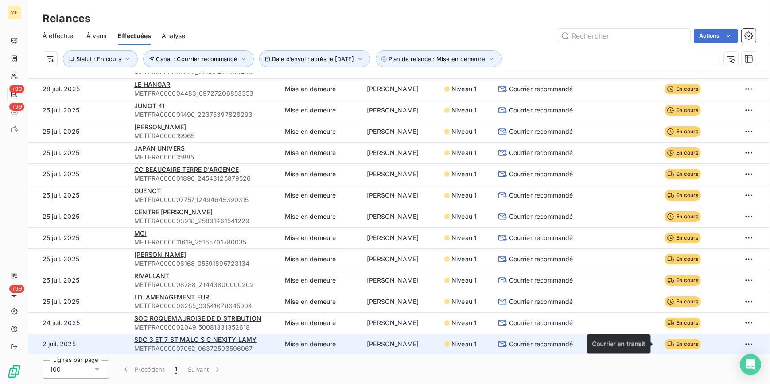
click at [667, 341] on span "En cours" at bounding box center [683, 344] width 36 height 11
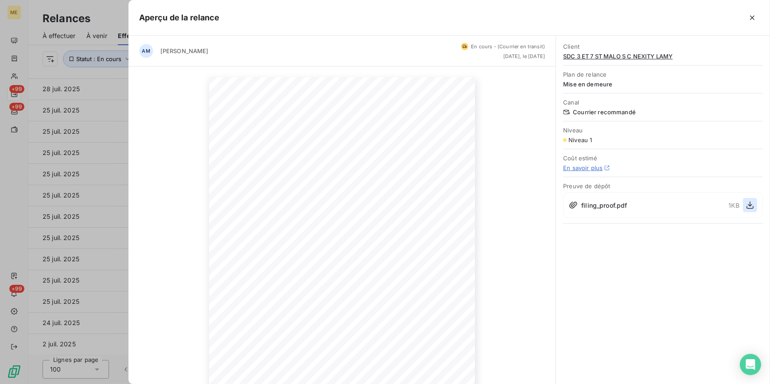
click at [749, 207] on icon "button" at bounding box center [750, 205] width 9 height 9
click at [69, 286] on div at bounding box center [385, 192] width 770 height 384
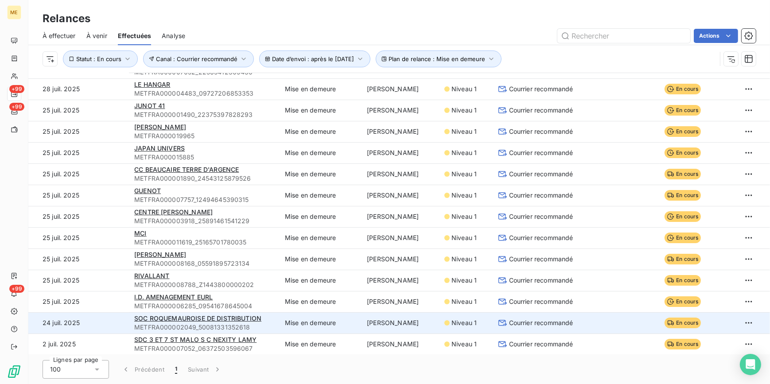
click at [556, 320] on span "Courrier recommandé" at bounding box center [541, 323] width 64 height 9
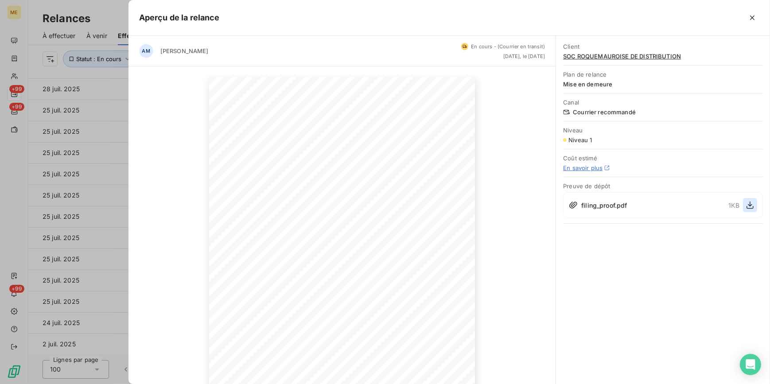
click at [753, 210] on button "button" at bounding box center [750, 205] width 14 height 14
drag, startPoint x: 81, startPoint y: 244, endPoint x: 81, endPoint y: 238, distance: 6.2
click at [81, 240] on div at bounding box center [385, 192] width 770 height 384
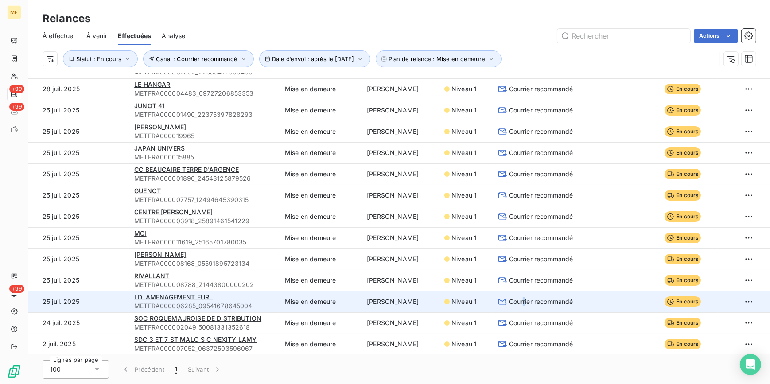
click at [517, 298] on span "Courrier recommandé" at bounding box center [541, 301] width 64 height 9
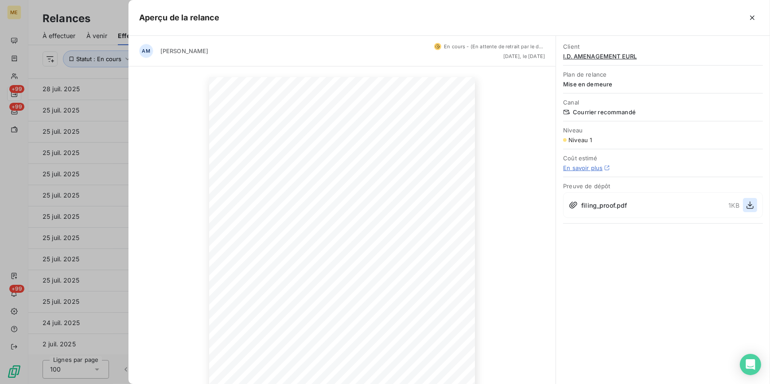
click at [753, 203] on icon "button" at bounding box center [750, 205] width 9 height 9
click at [599, 57] on span "I.D. AMENAGEMENT EURL" at bounding box center [663, 56] width 200 height 7
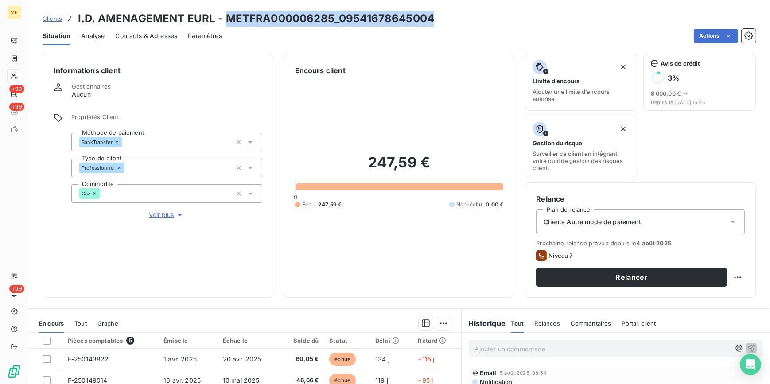
drag, startPoint x: 386, startPoint y: 22, endPoint x: 226, endPoint y: 16, distance: 160.0
click at [226, 16] on div "Clients I.D. AMENAGEMENT EURL - METFRA000006285_09541678645004" at bounding box center [399, 19] width 742 height 16
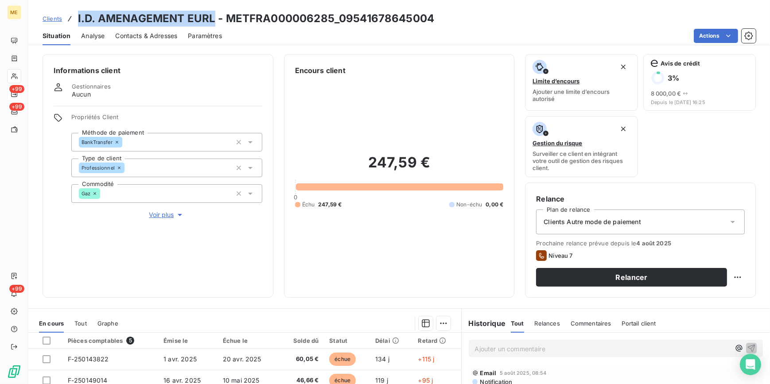
drag, startPoint x: 213, startPoint y: 18, endPoint x: 64, endPoint y: 18, distance: 148.9
click at [64, 18] on div "Clients I.D. AMENAGEMENT EURL - METFRA000006285_09541678645004" at bounding box center [239, 19] width 392 height 16
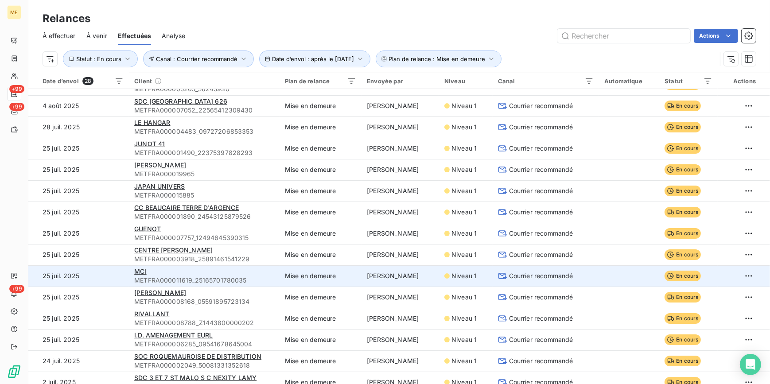
scroll to position [300, 0]
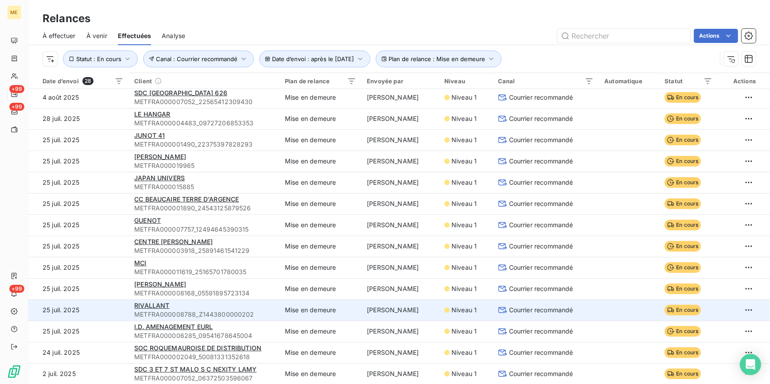
click at [576, 315] on td "Courrier recommandé" at bounding box center [546, 309] width 107 height 21
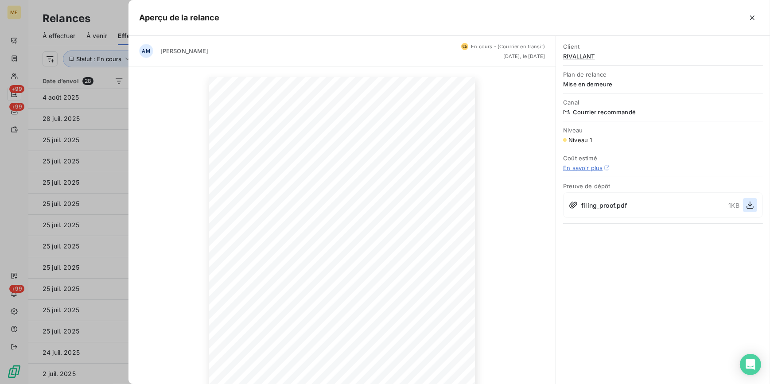
click at [746, 206] on icon "button" at bounding box center [750, 205] width 9 height 9
click at [578, 58] on span "RIVALLANT" at bounding box center [663, 56] width 200 height 7
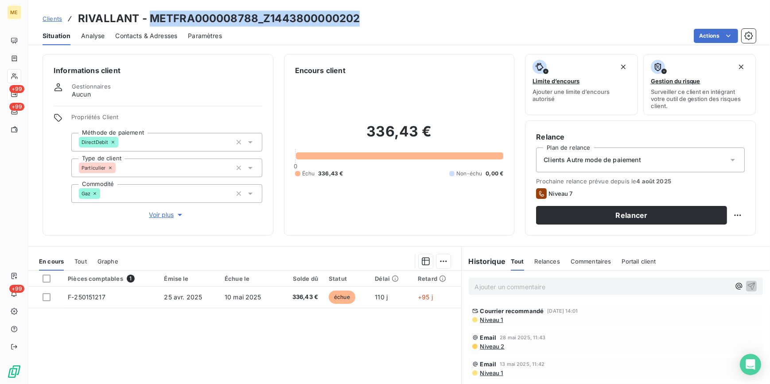
drag, startPoint x: 148, startPoint y: 16, endPoint x: 378, endPoint y: 18, distance: 230.4
click at [378, 18] on div "Clients RIVALLANT - METFRA000008788_Z1443800000202" at bounding box center [399, 19] width 742 height 16
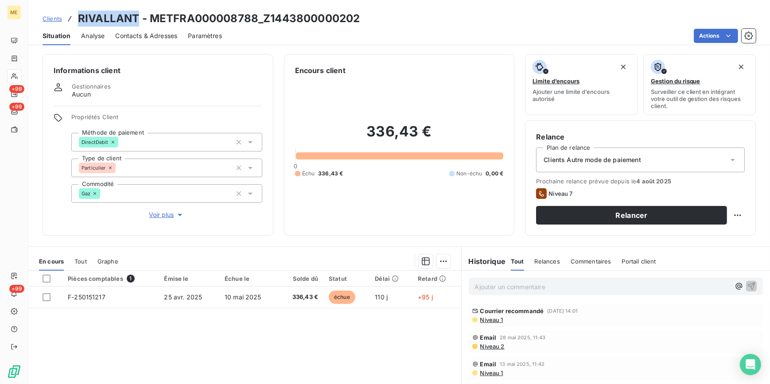
drag, startPoint x: 79, startPoint y: 18, endPoint x: 137, endPoint y: 19, distance: 57.6
click at [137, 19] on h3 "RIVALLANT - METFRA000008788_Z1443800000202" at bounding box center [219, 19] width 282 height 16
drag, startPoint x: 322, startPoint y: 15, endPoint x: 370, endPoint y: 31, distance: 50.9
click at [322, 15] on h3 "RIVALLANT - METFRA000008788_Z1443800000202" at bounding box center [219, 19] width 282 height 16
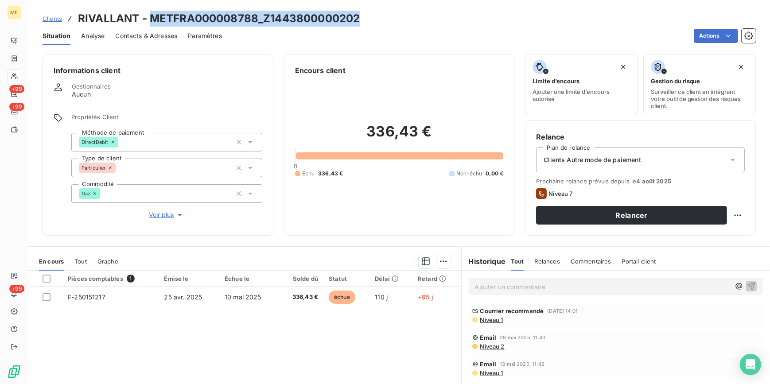
drag, startPoint x: 362, startPoint y: 21, endPoint x: 151, endPoint y: 25, distance: 210.9
click at [151, 25] on div "Clients RIVALLANT - METFRA000008788_Z1443800000202" at bounding box center [399, 19] width 742 height 16
copy h3 "METFRA000008788_Z1443800000202"
click at [154, 216] on span "Voir plus" at bounding box center [166, 214] width 35 height 9
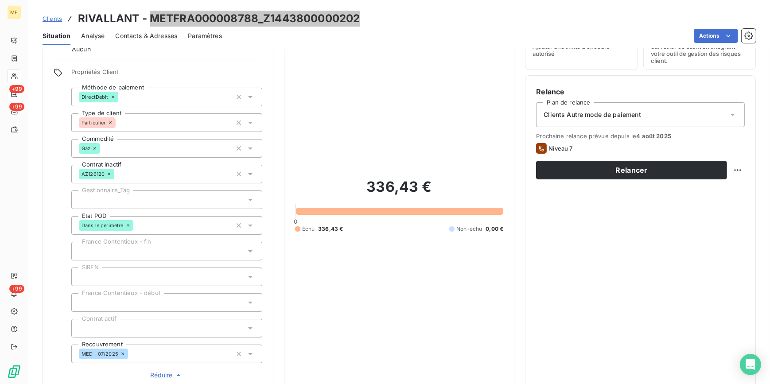
scroll to position [40, 0]
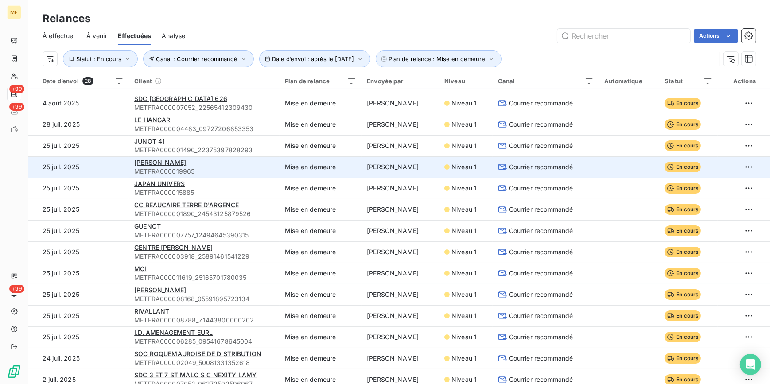
scroll to position [300, 0]
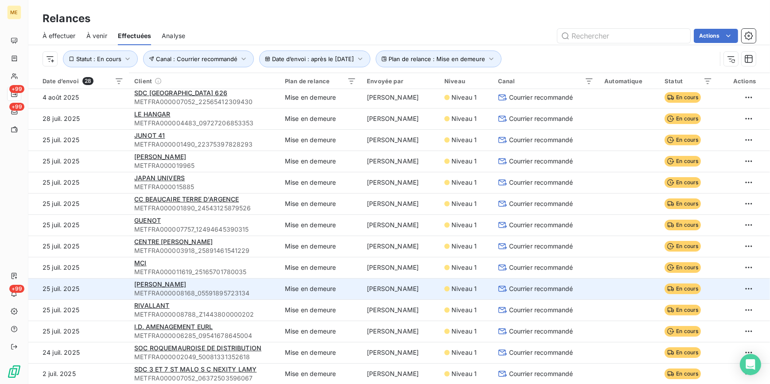
click at [544, 289] on span "Courrier recommandé" at bounding box center [541, 288] width 64 height 9
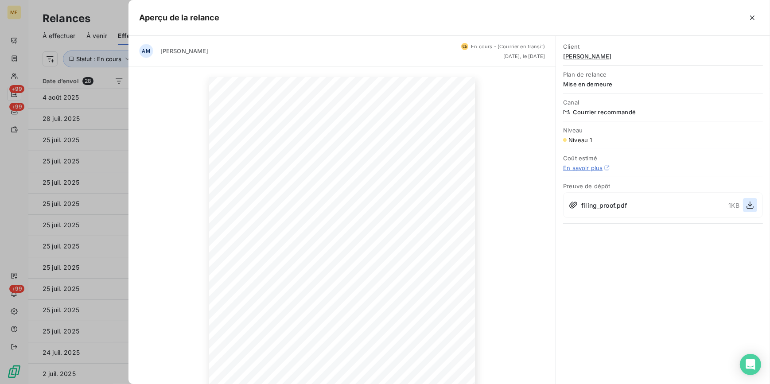
click at [748, 205] on icon "button" at bounding box center [750, 205] width 9 height 9
click at [98, 219] on div at bounding box center [385, 192] width 770 height 384
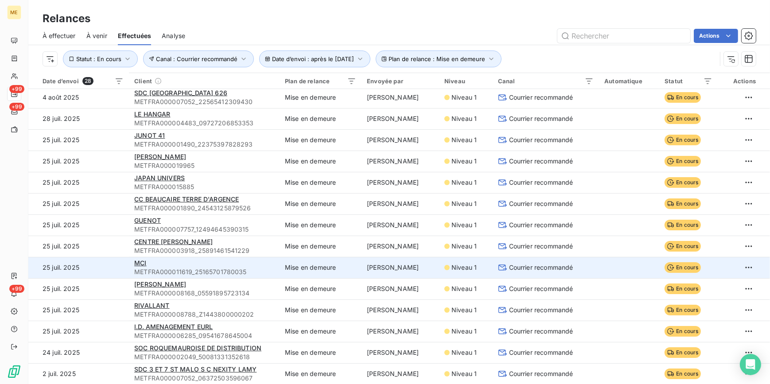
click at [549, 269] on span "Courrier recommandé" at bounding box center [541, 267] width 64 height 9
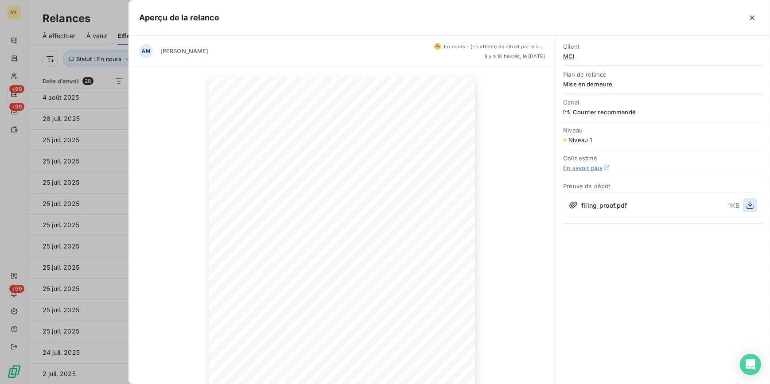
click at [750, 206] on icon "button" at bounding box center [750, 205] width 9 height 9
click at [96, 233] on div at bounding box center [385, 192] width 770 height 384
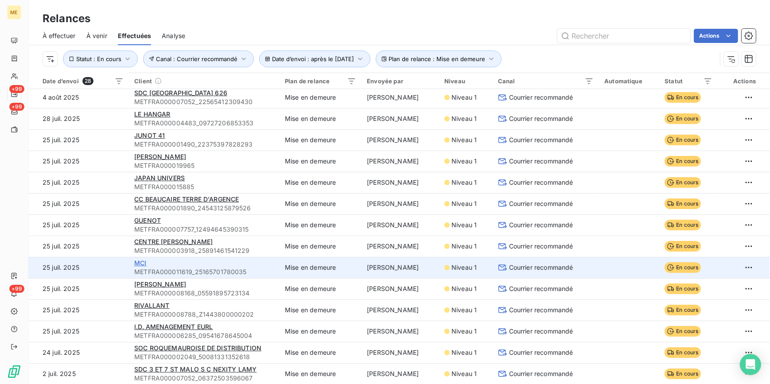
click at [141, 260] on span "MCI" at bounding box center [140, 263] width 12 height 8
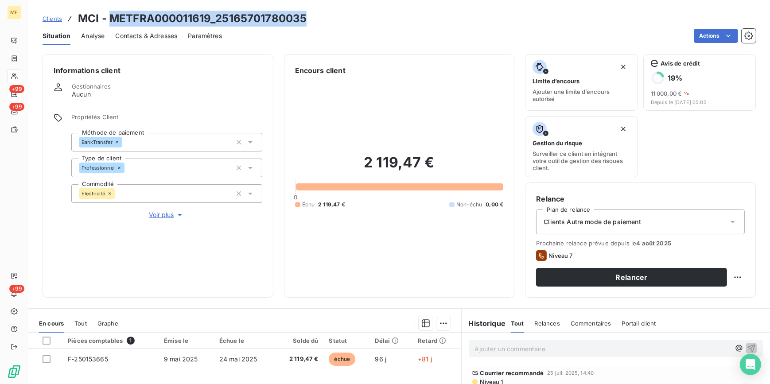
drag, startPoint x: 112, startPoint y: 18, endPoint x: 306, endPoint y: 11, distance: 194.2
click at [306, 11] on h3 "MCI - METFRA000011619_25165701780035" at bounding box center [192, 19] width 229 height 16
copy h3 "METFRA000011619_25165701780035"
